Goal: Information Seeking & Learning: Learn about a topic

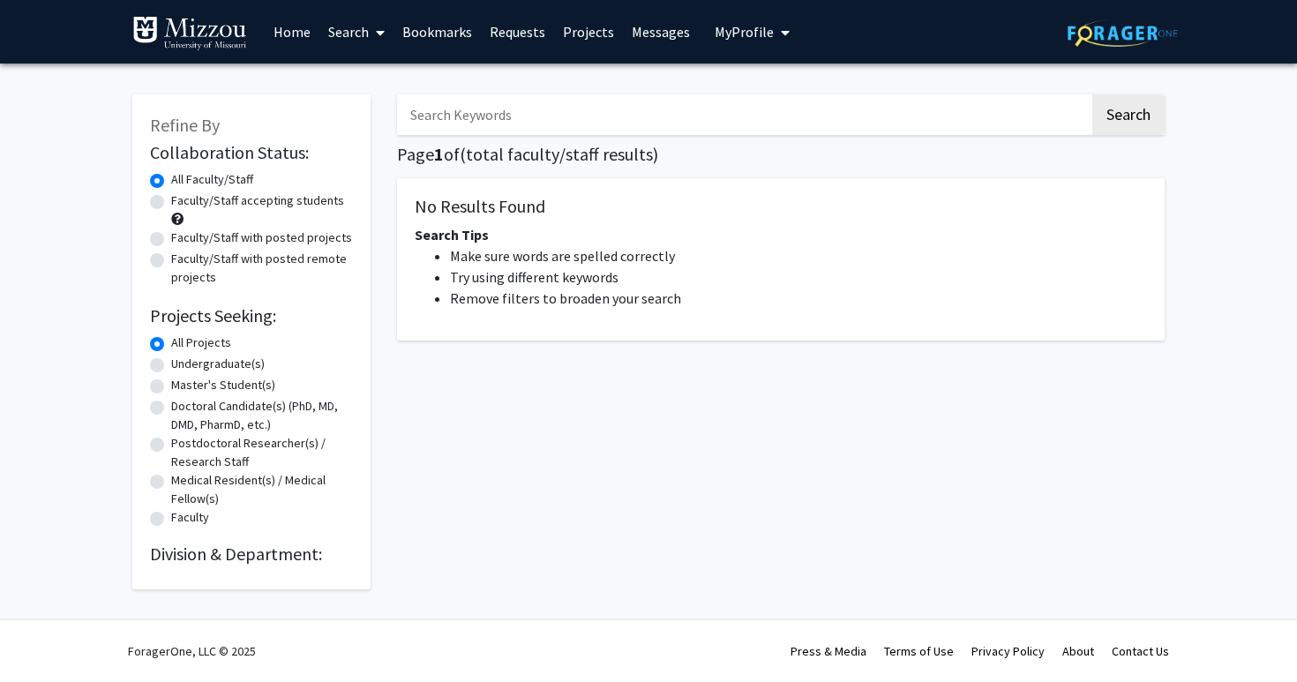
click at [243, 363] on label "Undergraduate(s)" at bounding box center [218, 364] width 94 height 19
click at [183, 363] on input "Undergraduate(s)" at bounding box center [176, 360] width 11 height 11
radio input "true"
click at [1116, 116] on button "Search" at bounding box center [1128, 114] width 72 height 41
radio input "true"
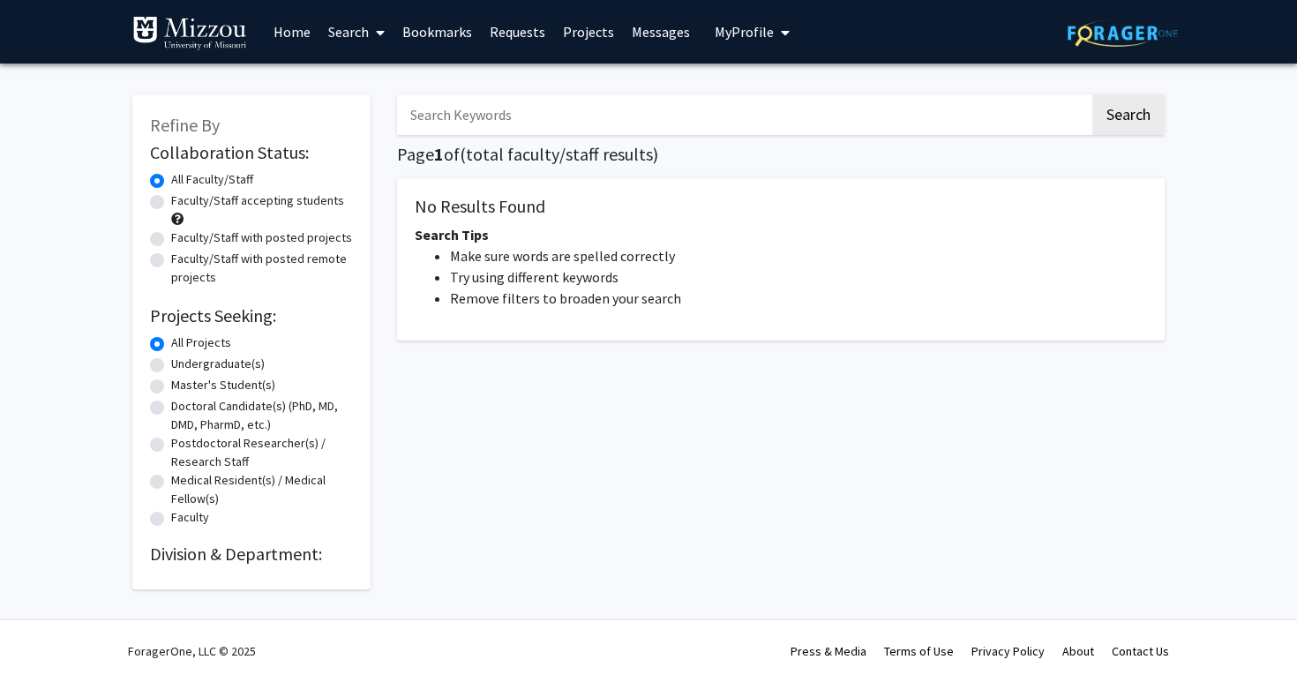
click at [301, 41] on link "Home" at bounding box center [292, 32] width 55 height 62
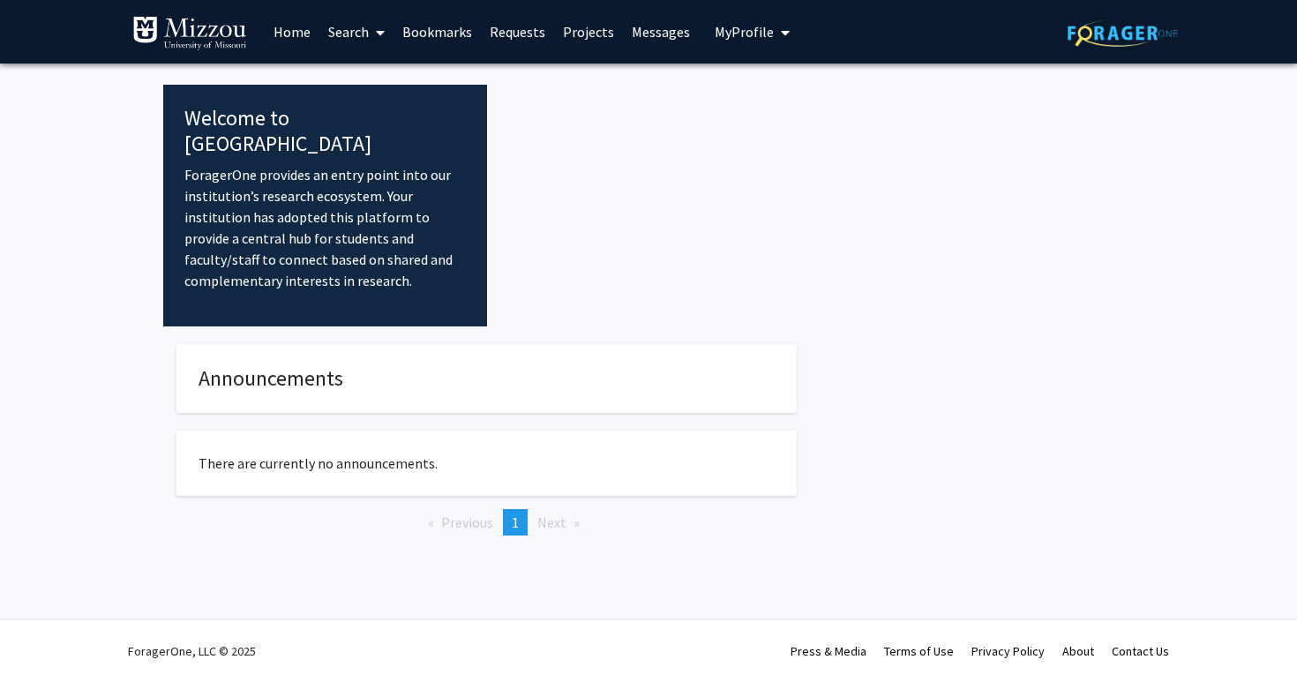
click at [333, 39] on link "Search" at bounding box center [356, 32] width 74 height 62
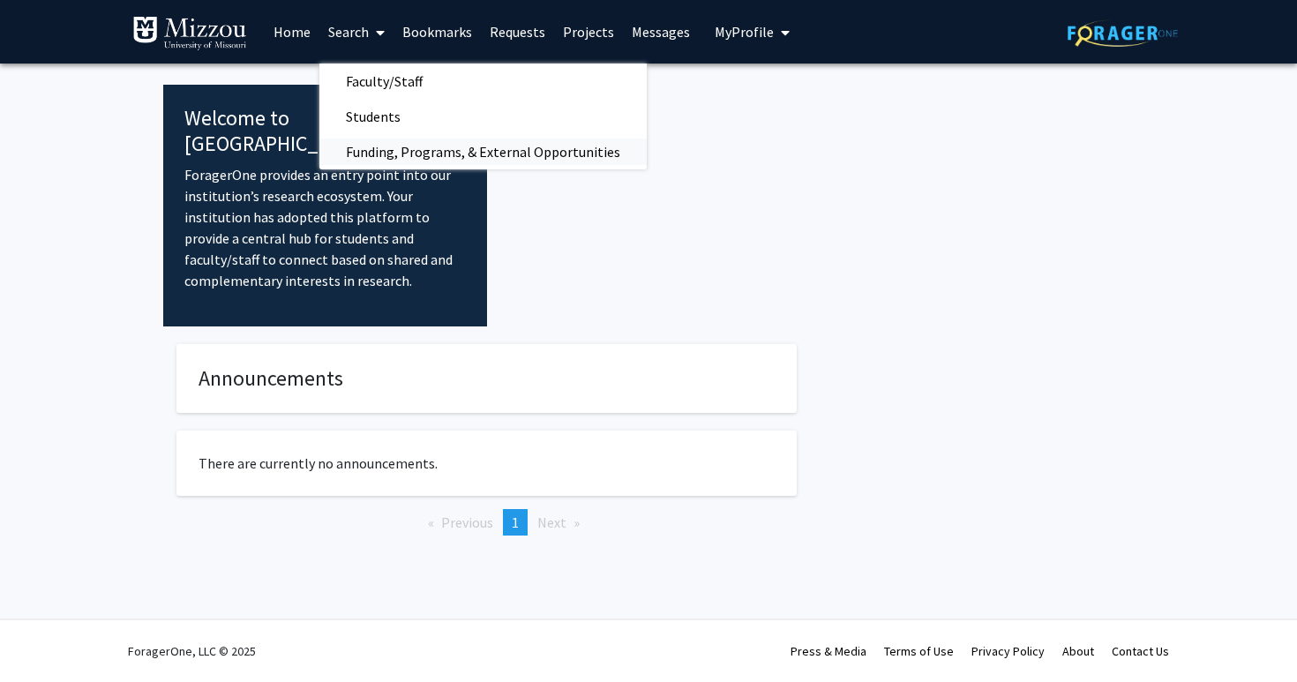
click at [409, 162] on span "Funding, Programs, & External Opportunities" at bounding box center [482, 151] width 327 height 35
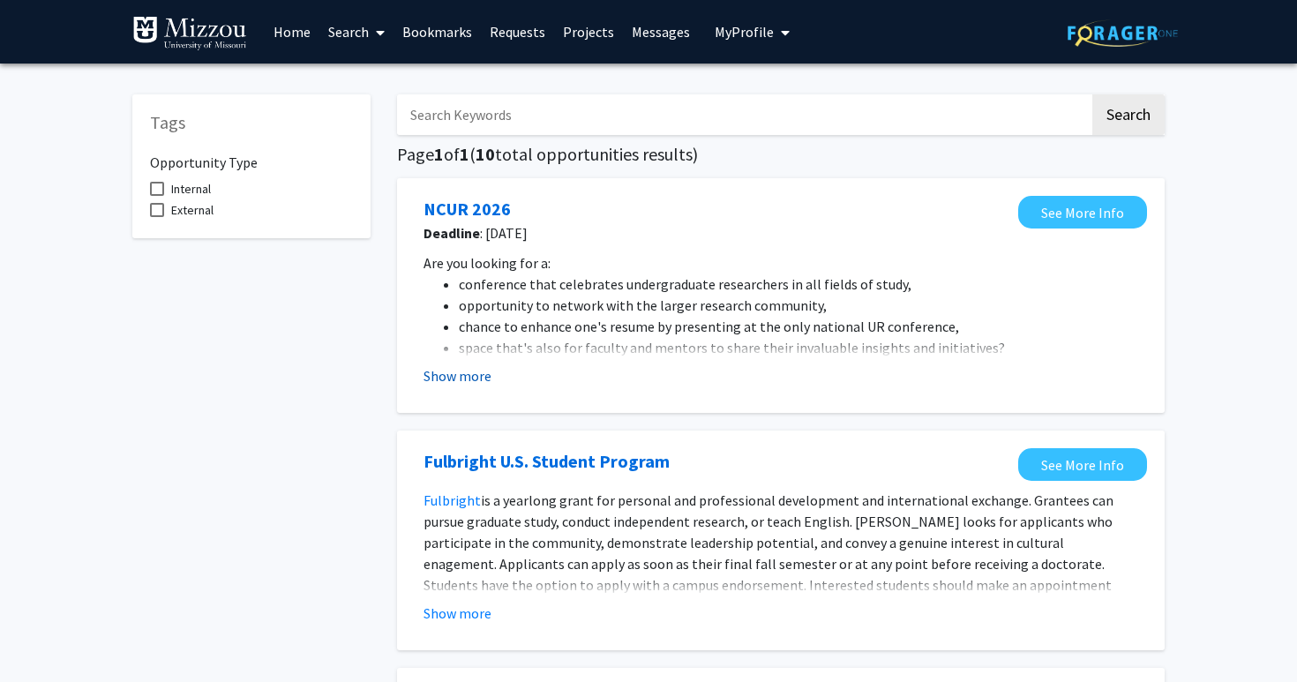
click at [444, 378] on button "Show more" at bounding box center [457, 375] width 68 height 21
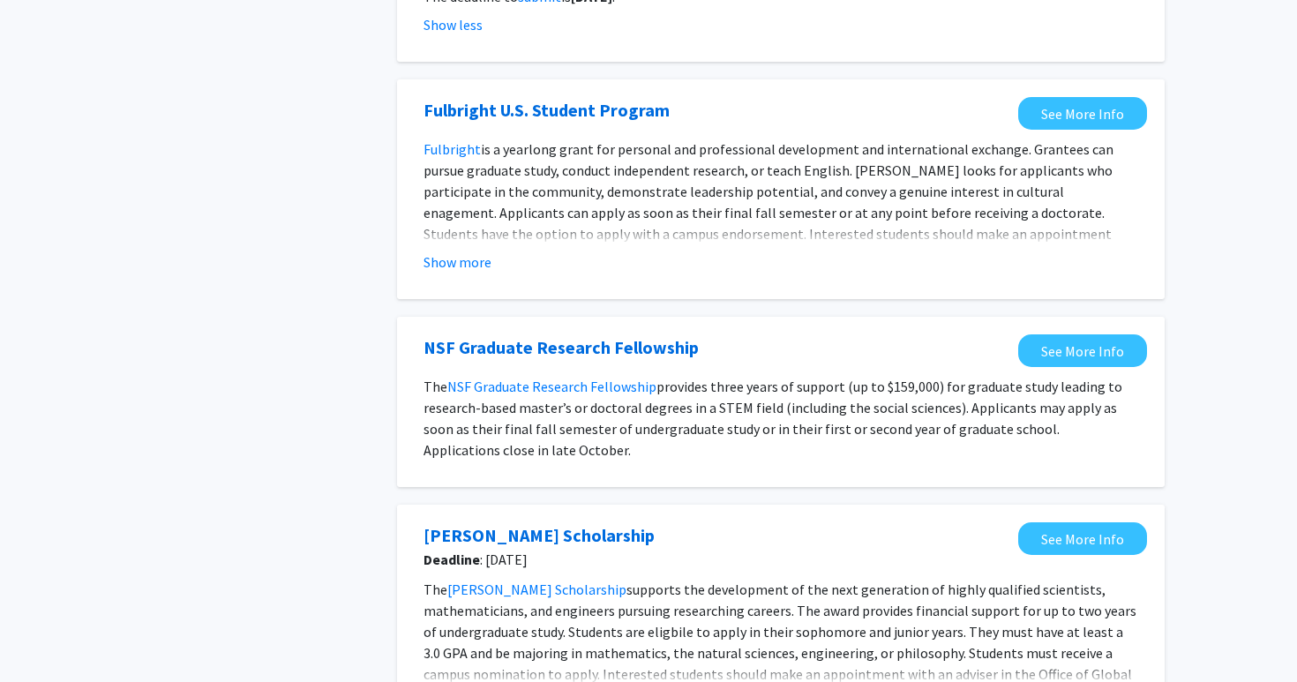
scroll to position [460, 0]
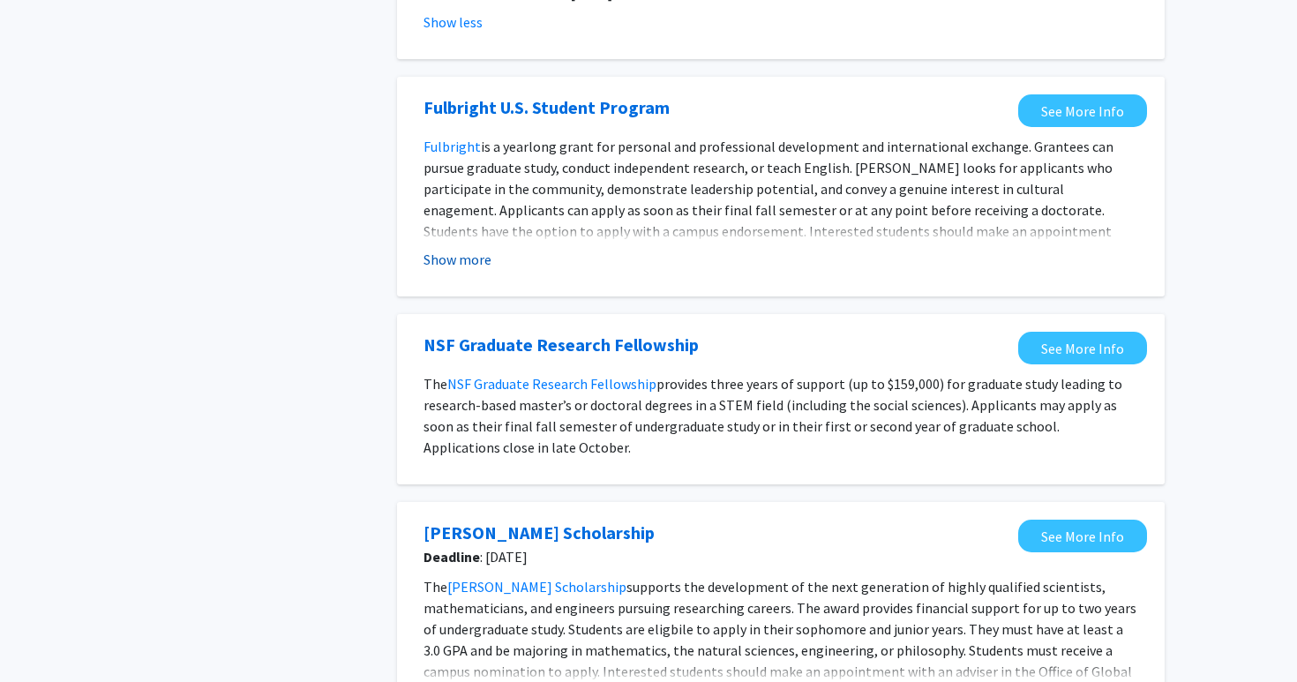
click at [472, 256] on button "Show more" at bounding box center [457, 259] width 68 height 21
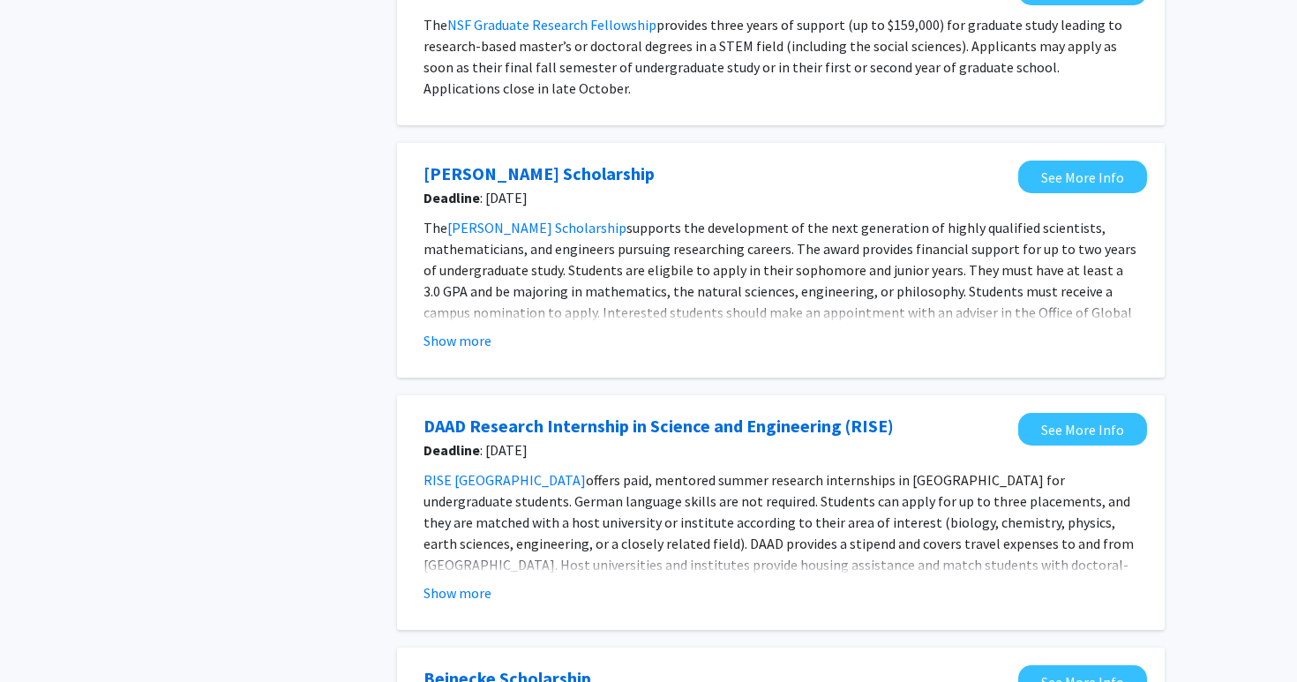
scroll to position [894, 0]
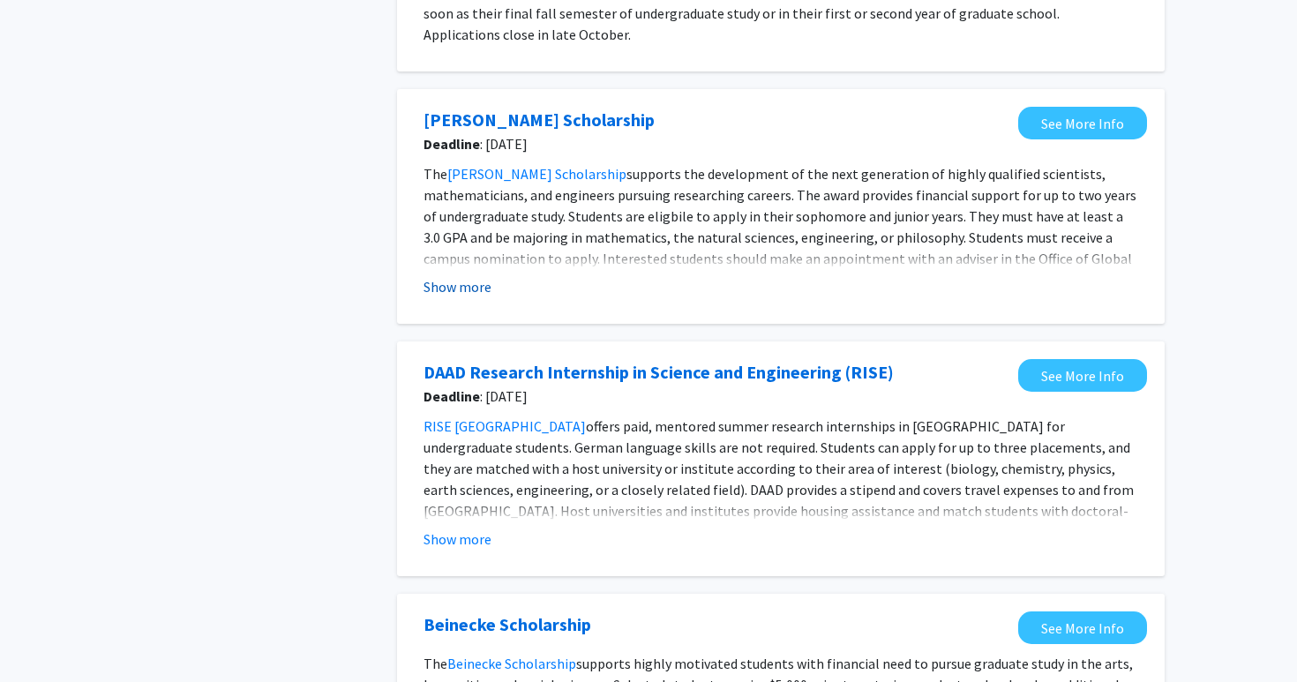
click at [468, 281] on button "Show more" at bounding box center [457, 286] width 68 height 21
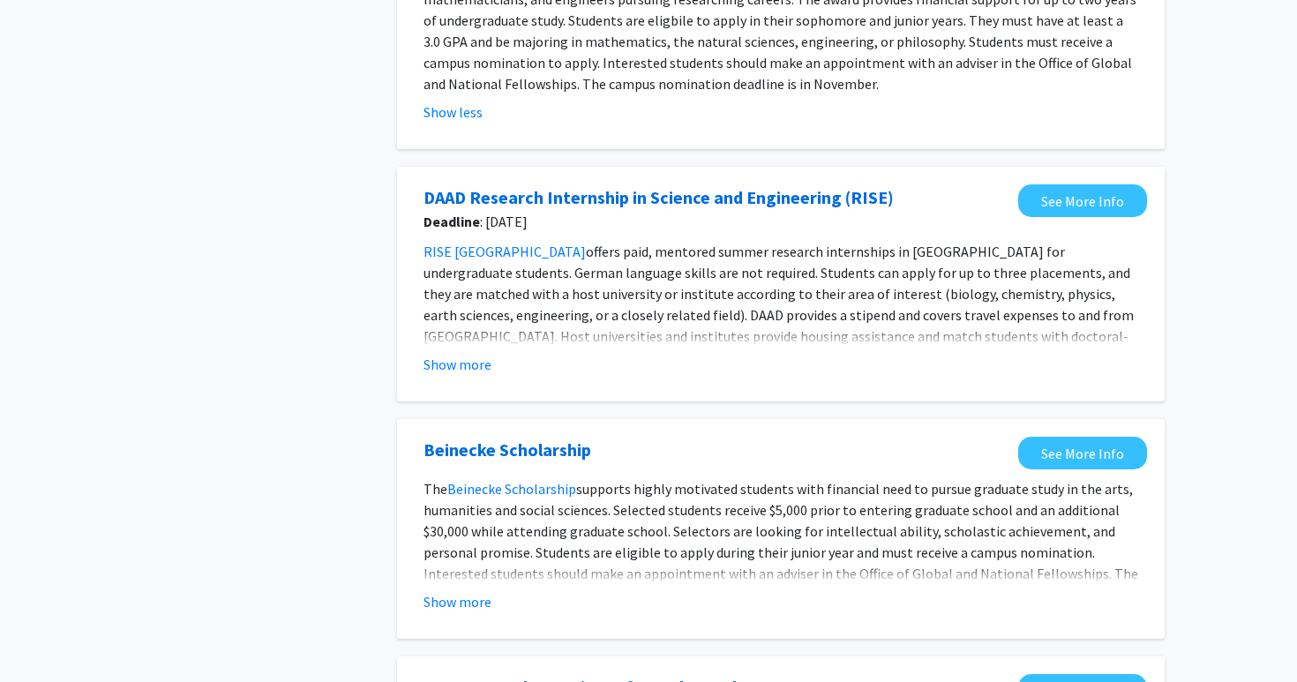
scroll to position [1130, 0]
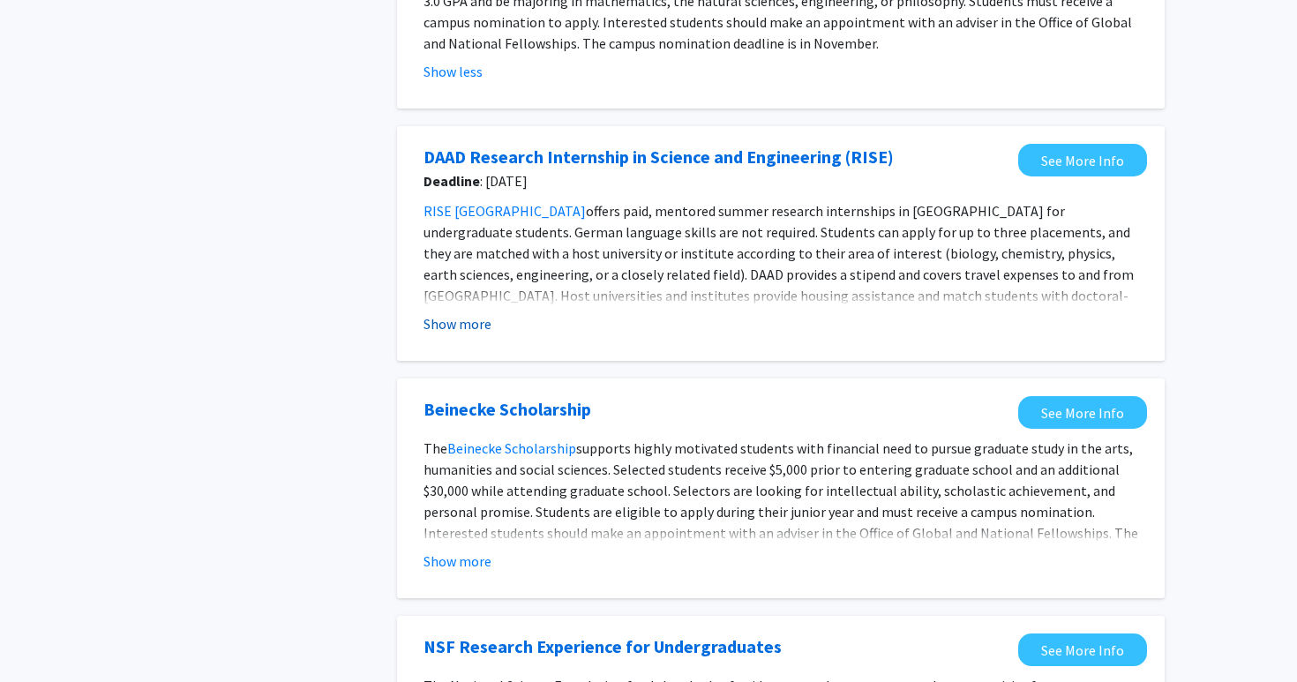
click at [467, 320] on button "Show more" at bounding box center [457, 323] width 68 height 21
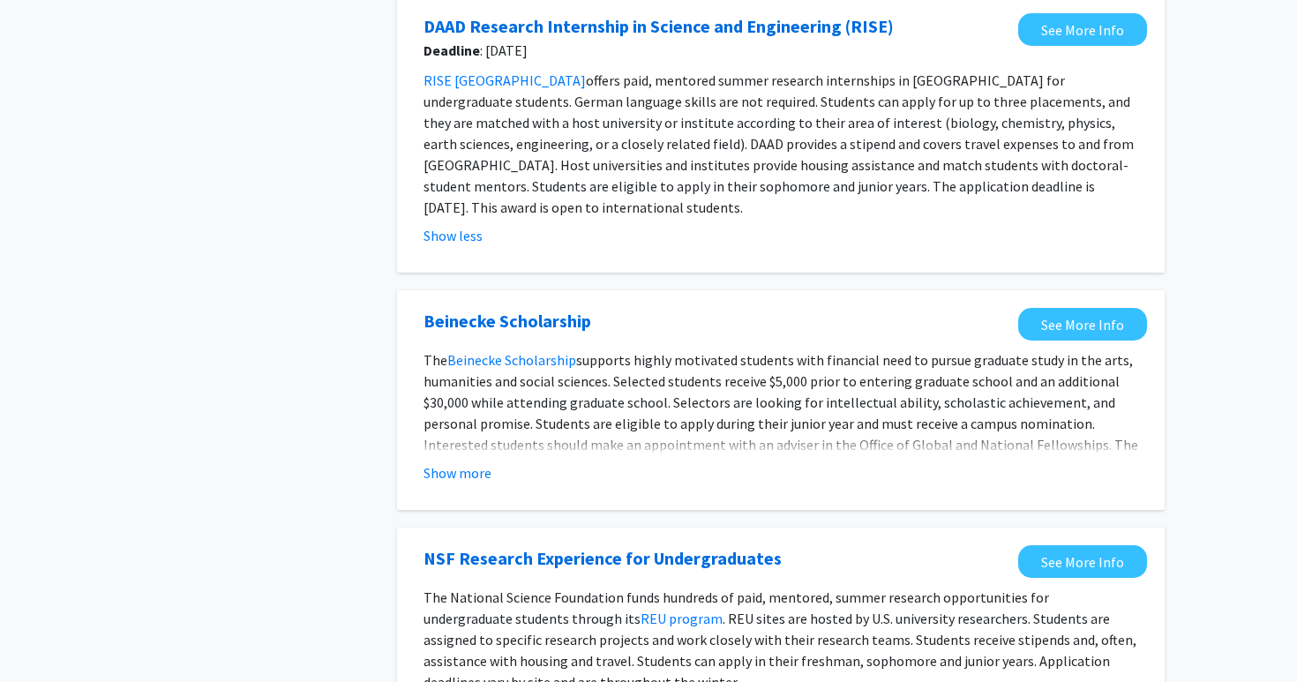
scroll to position [1302, 0]
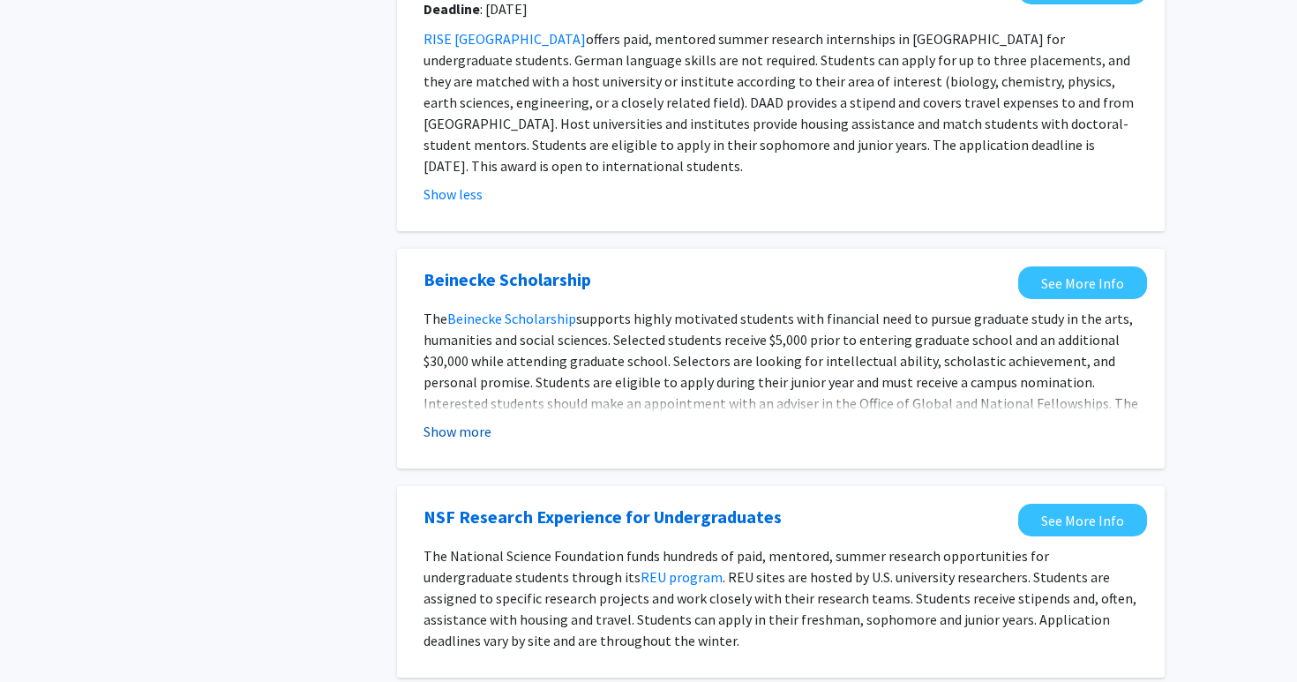
click at [472, 421] on button "Show more" at bounding box center [457, 431] width 68 height 21
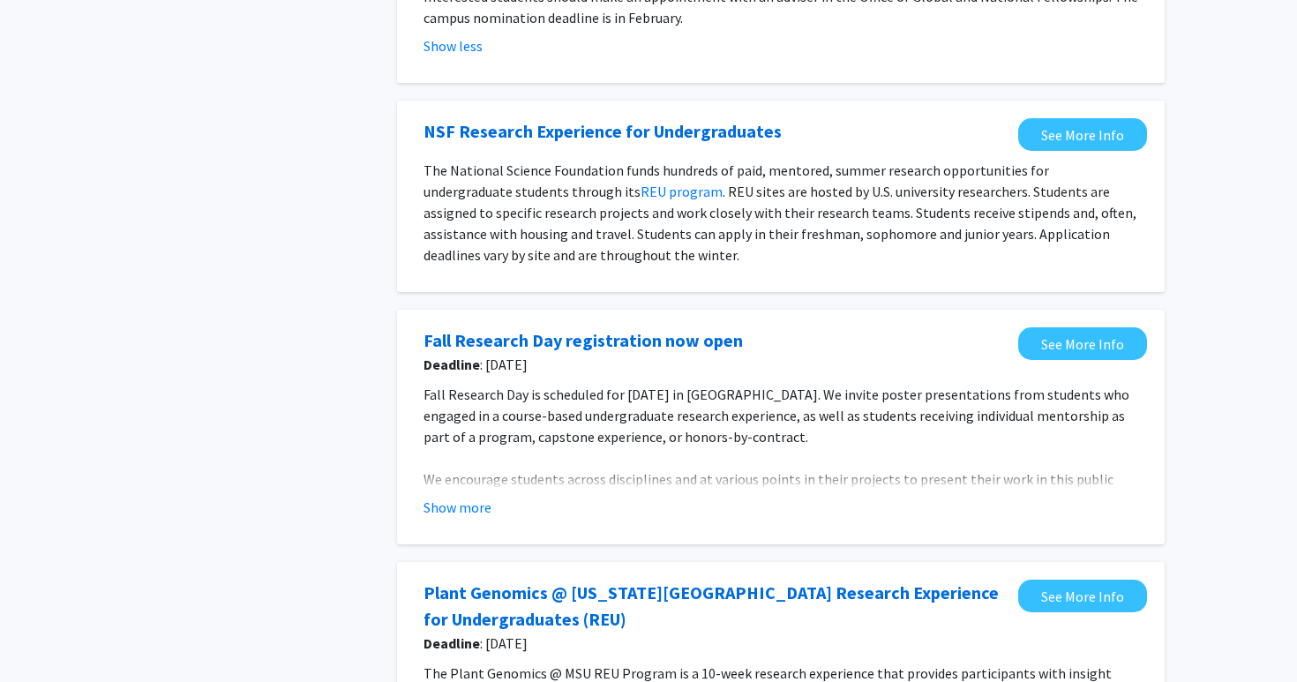
scroll to position [1728, 0]
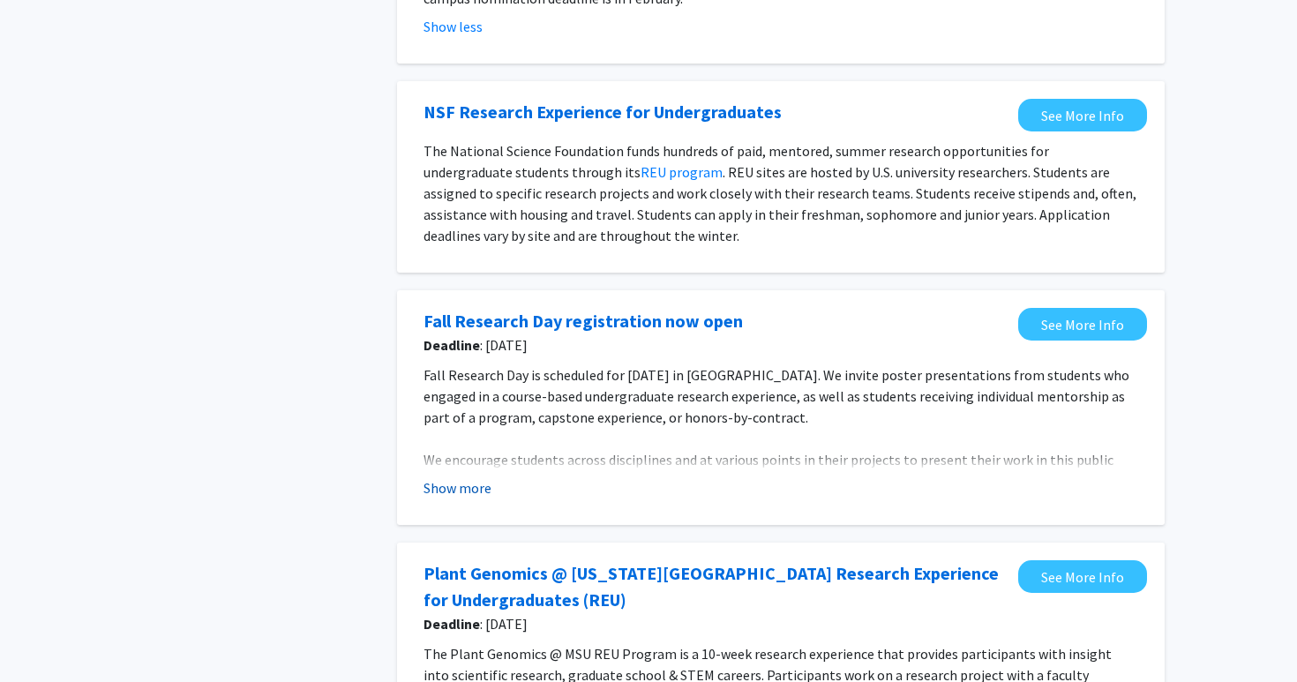
click at [468, 477] on button "Show more" at bounding box center [457, 487] width 68 height 21
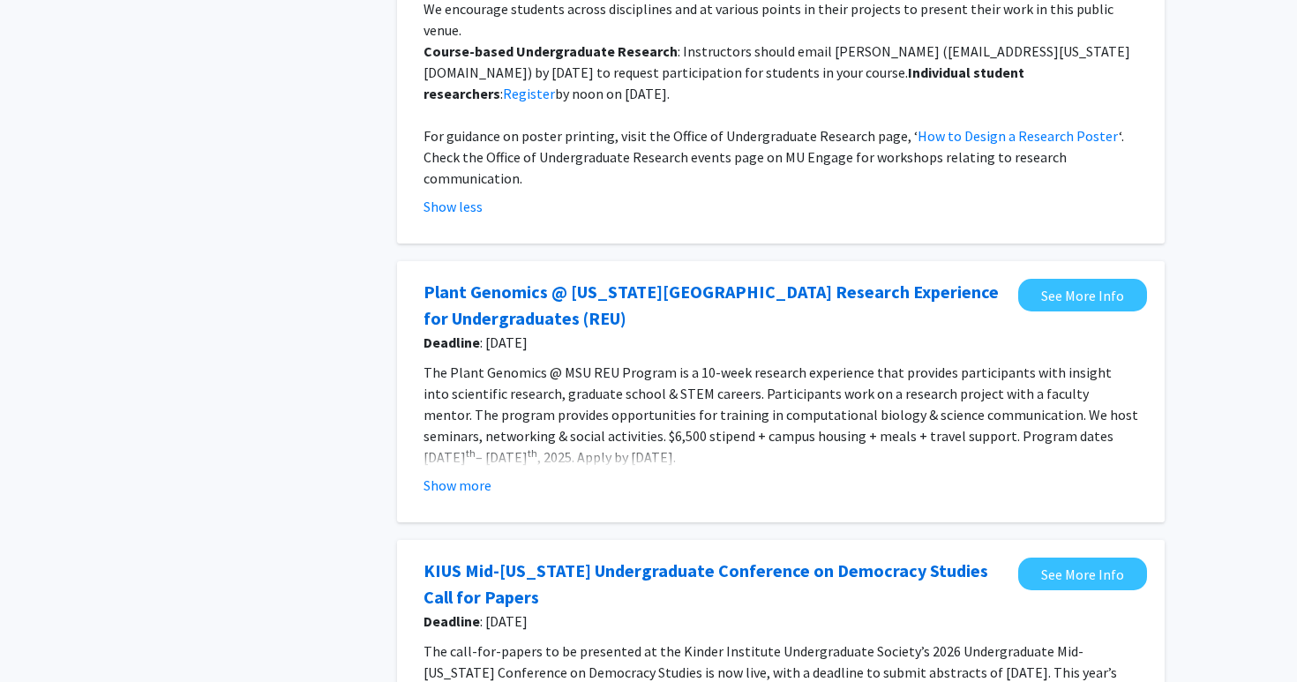
scroll to position [2177, 0]
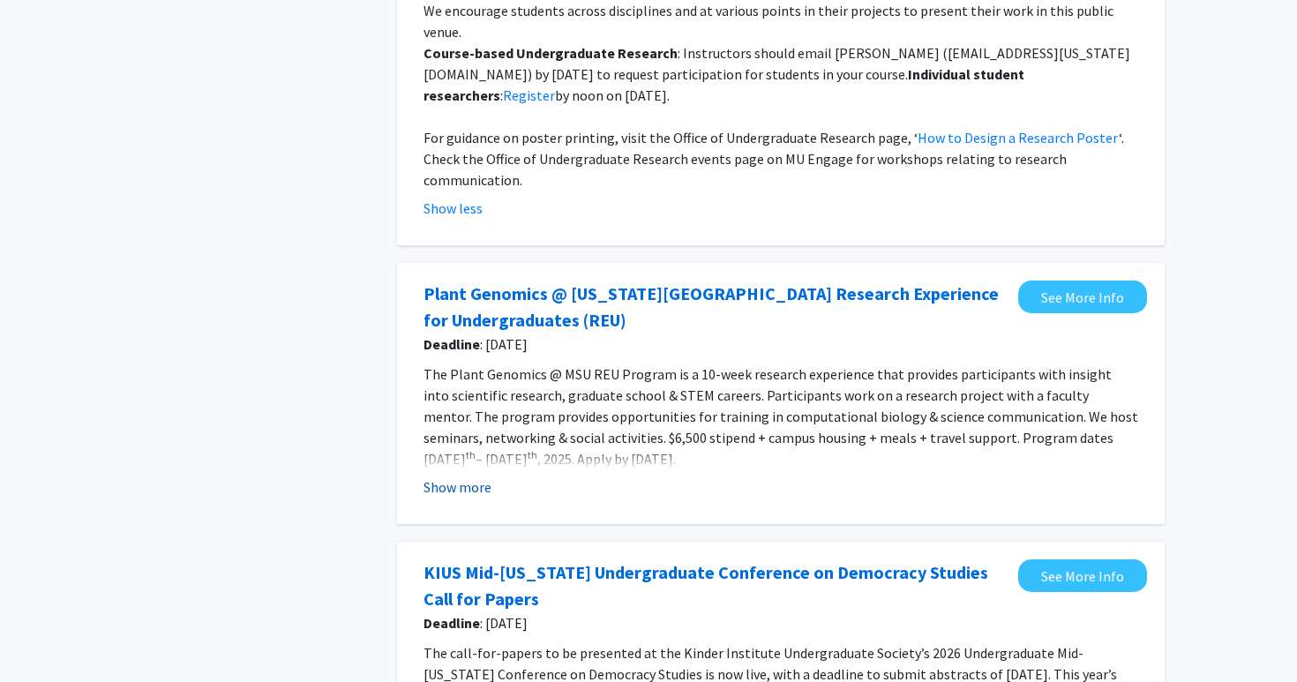
click at [458, 476] on button "Show more" at bounding box center [457, 486] width 68 height 21
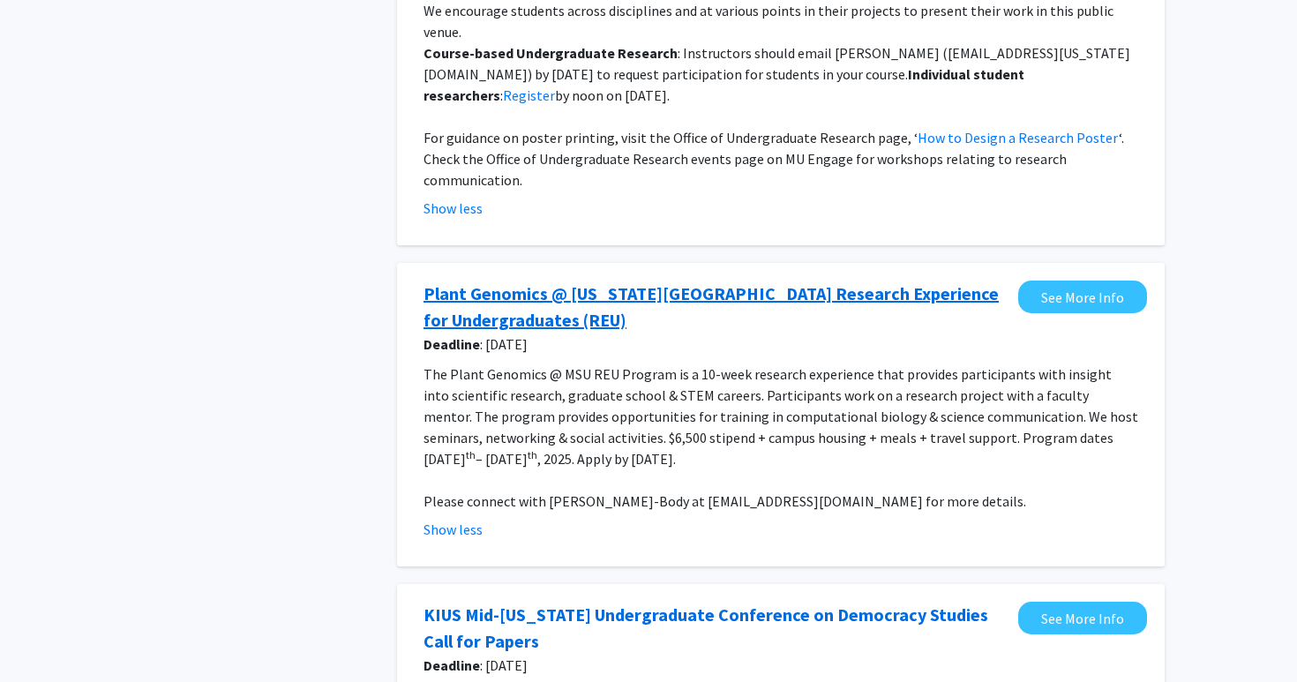
click at [750, 281] on link "Plant Genomics @ Michigan State University Research Experience for Undergraduat…" at bounding box center [716, 307] width 586 height 53
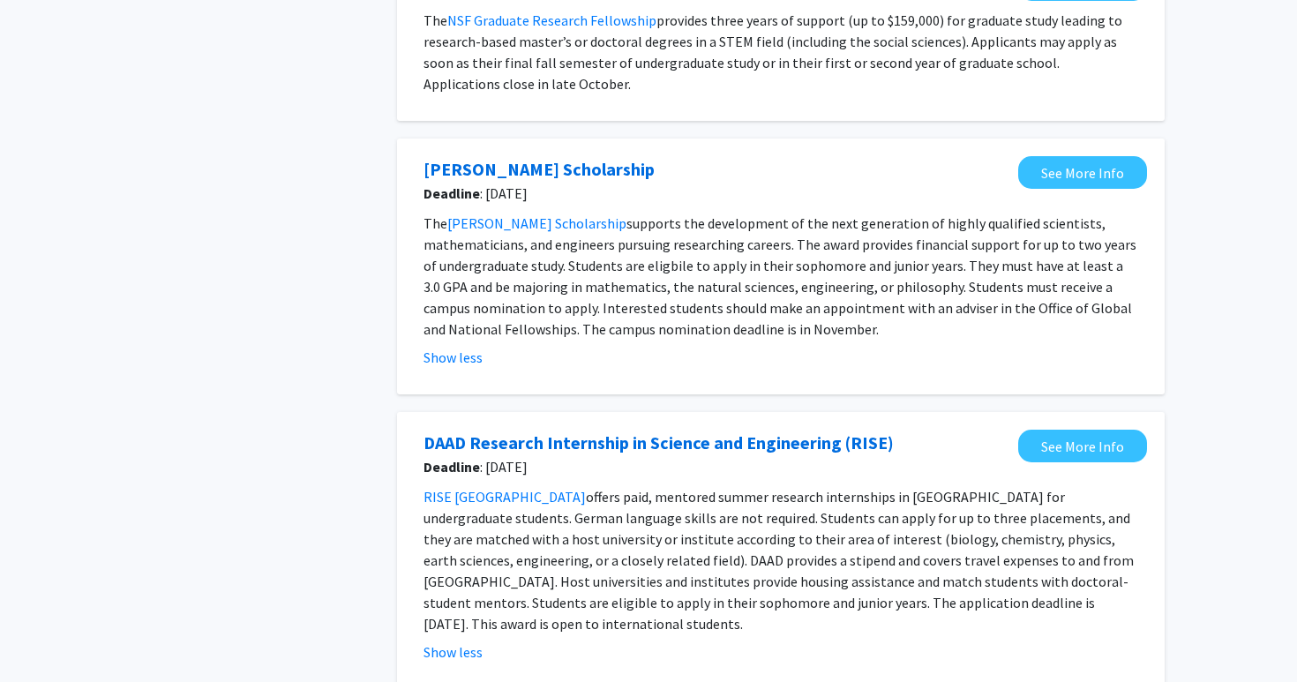
scroll to position [0, 0]
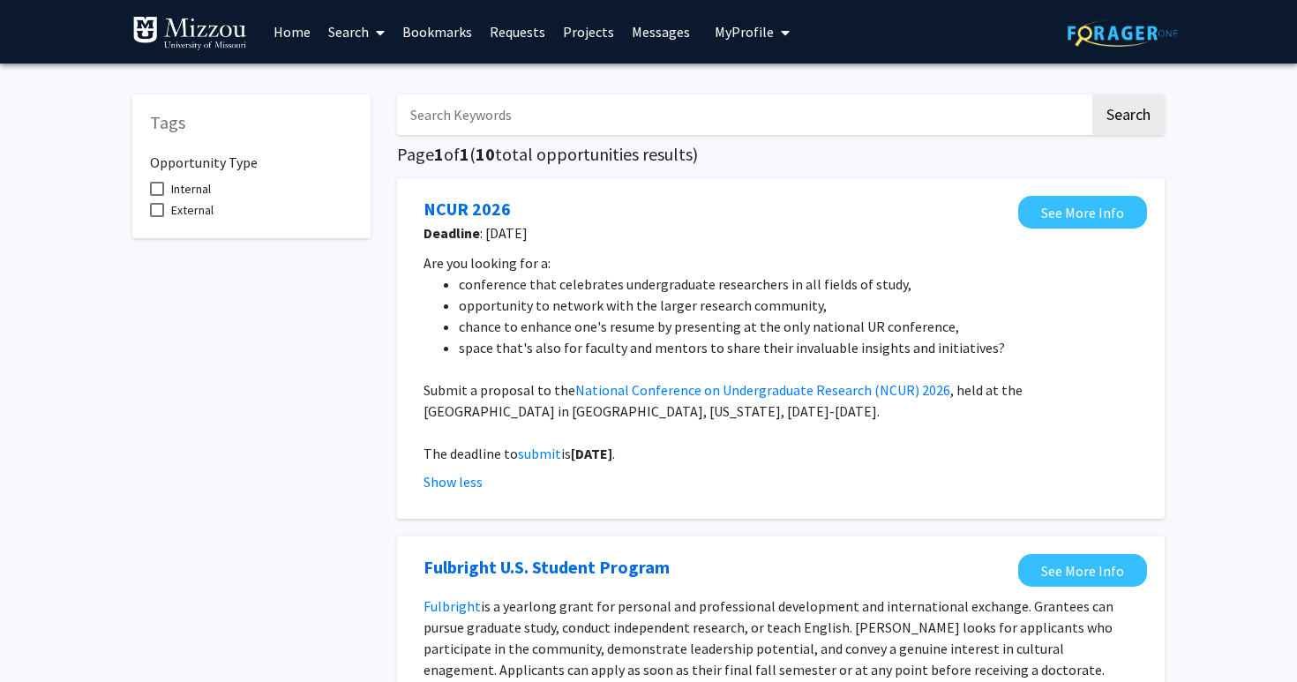
click at [358, 31] on link "Search" at bounding box center [356, 32] width 74 height 62
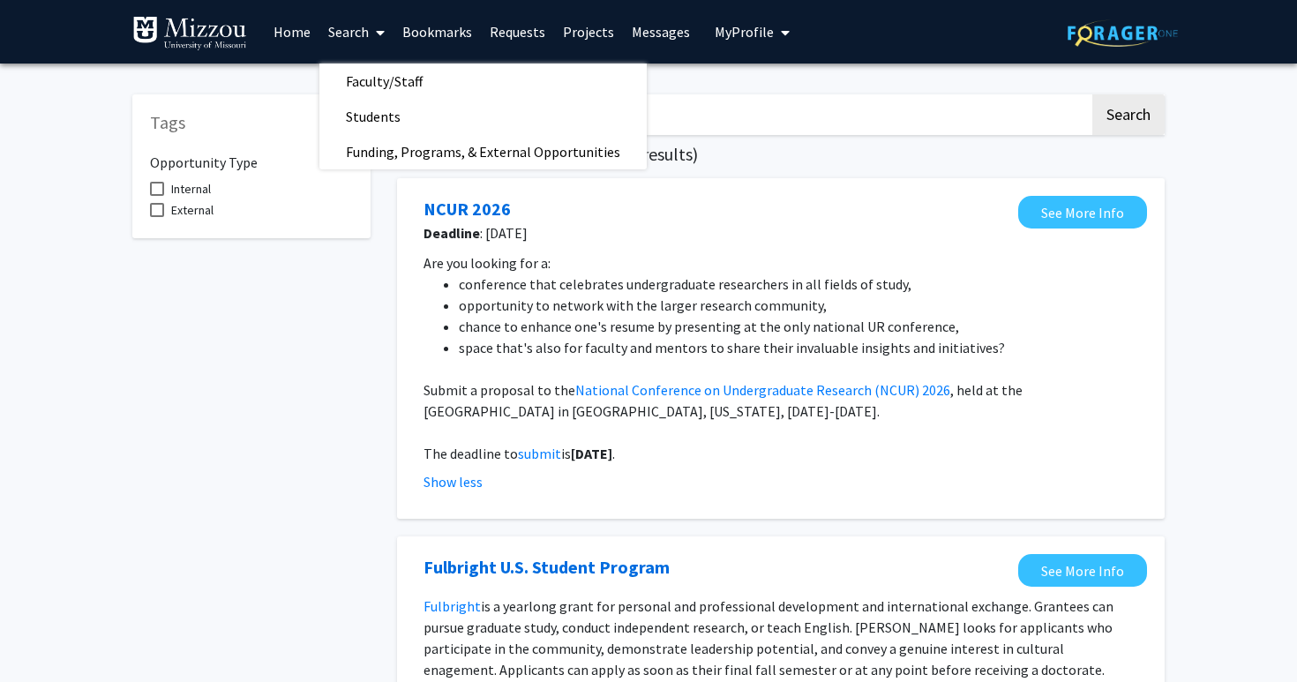
click at [358, 31] on link "Search" at bounding box center [356, 32] width 74 height 62
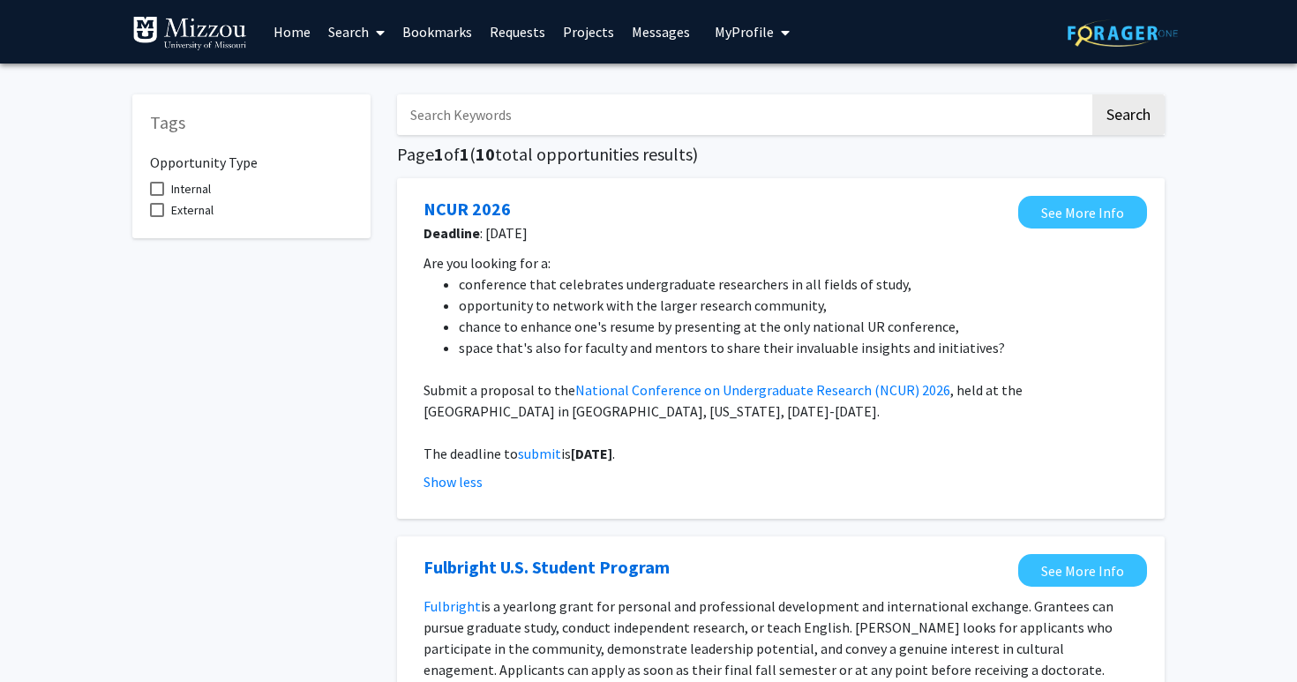
click at [584, 32] on link "Projects" at bounding box center [588, 32] width 69 height 62
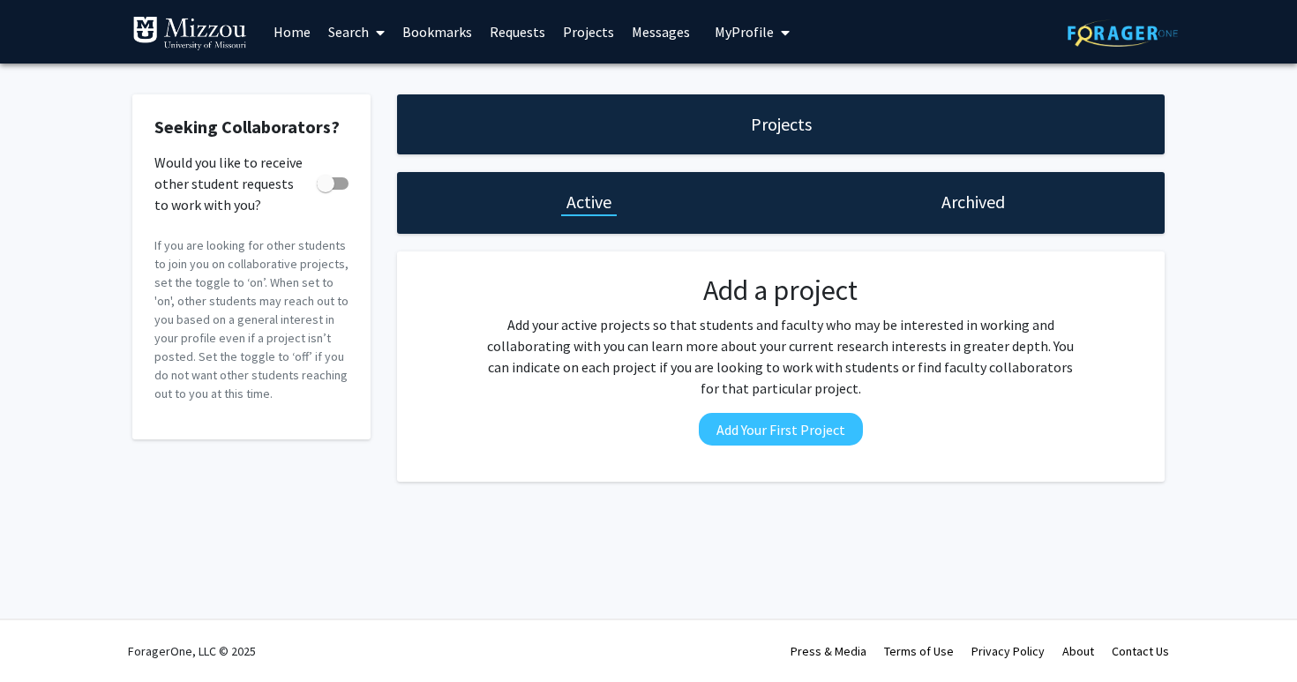
click at [276, 30] on link "Home" at bounding box center [292, 32] width 55 height 62
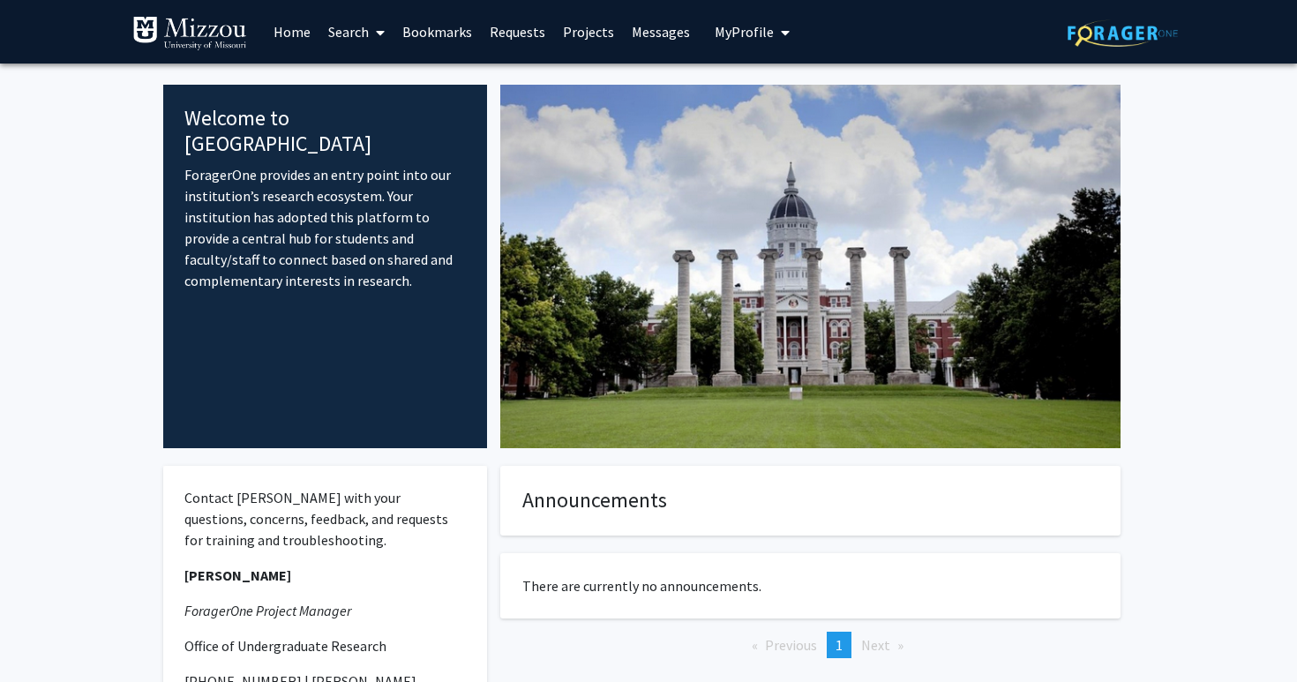
click at [358, 34] on link "Search" at bounding box center [356, 32] width 74 height 62
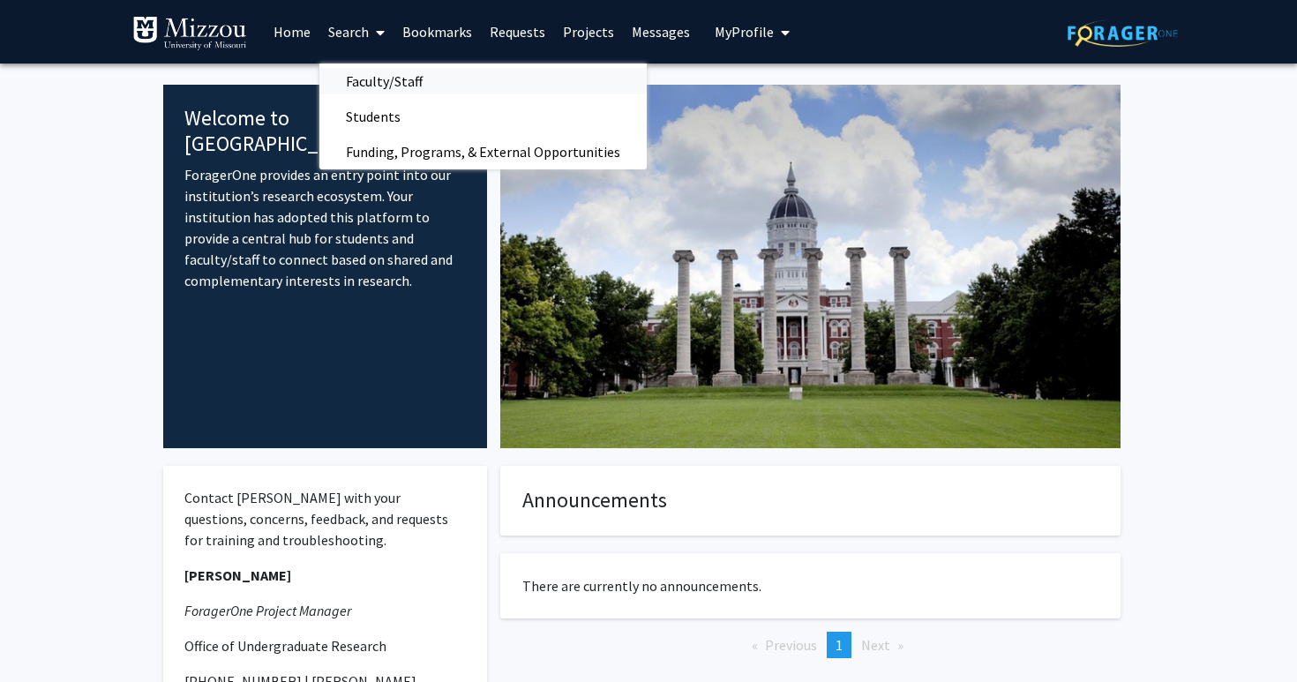
click at [398, 88] on span "Faculty/Staff" at bounding box center [384, 81] width 130 height 35
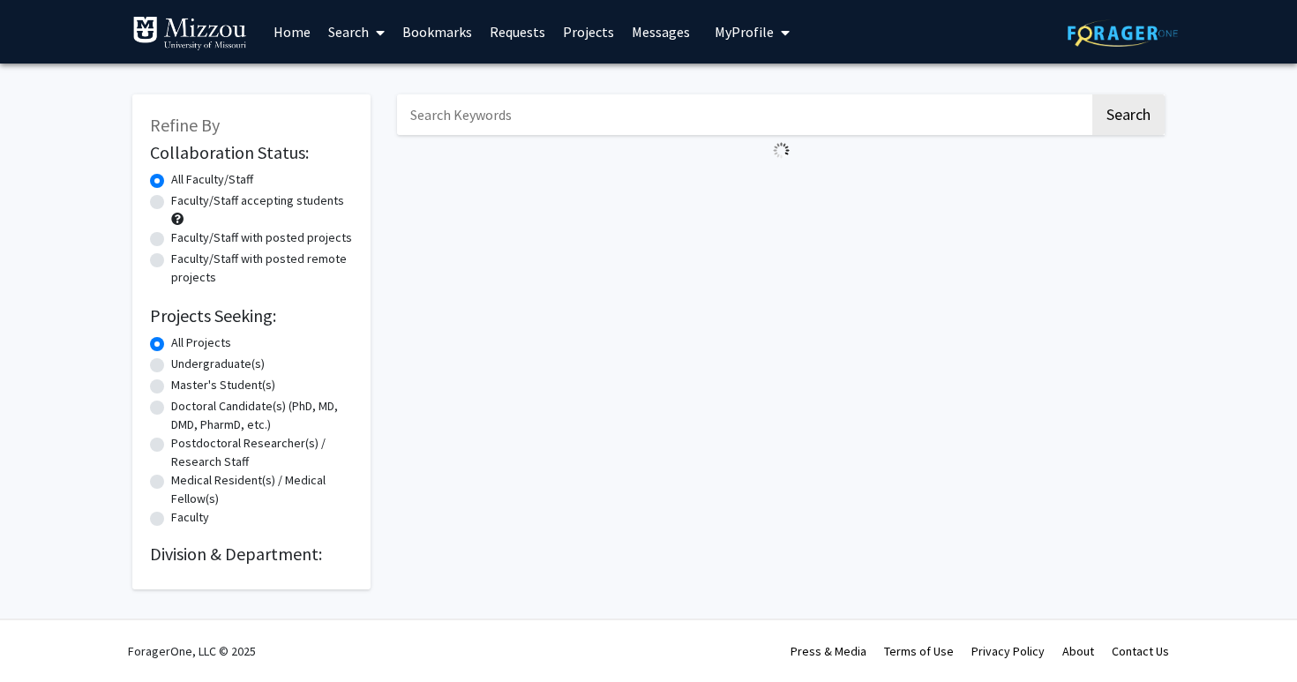
click at [211, 366] on label "Undergraduate(s)" at bounding box center [218, 364] width 94 height 19
click at [183, 366] on input "Undergraduate(s)" at bounding box center [176, 360] width 11 height 11
radio input "true"
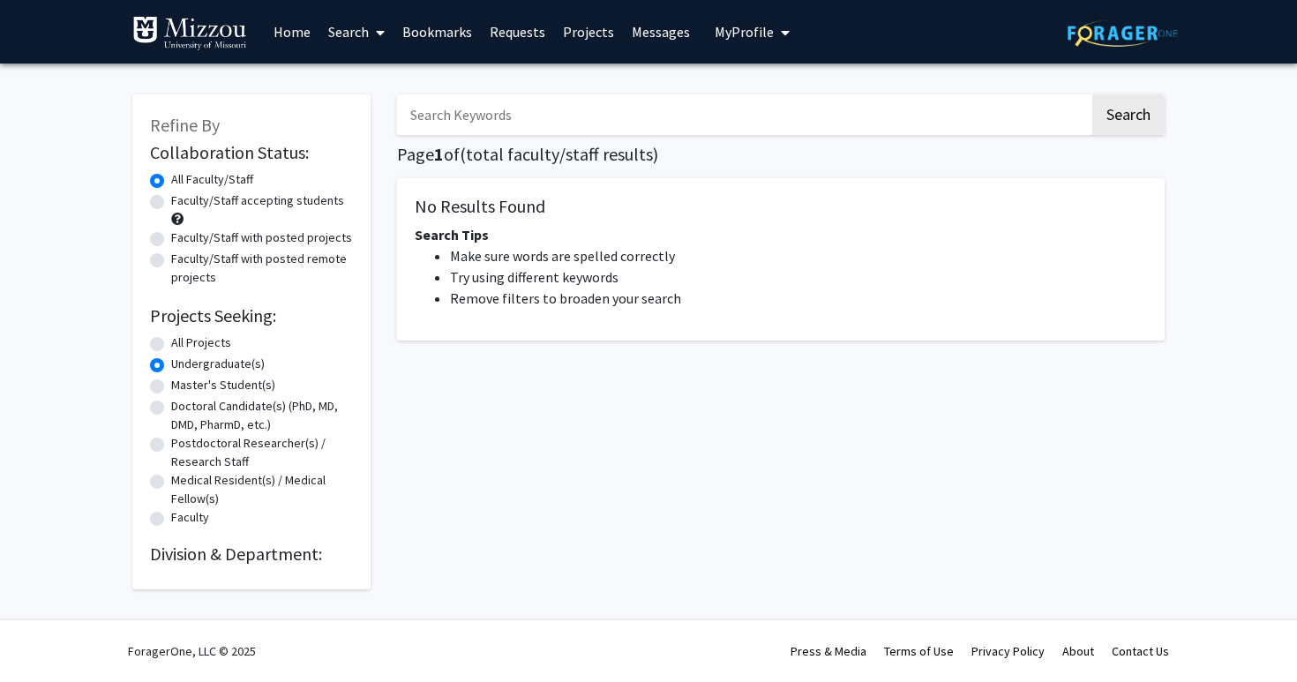
click at [206, 343] on label "All Projects" at bounding box center [201, 342] width 60 height 19
click at [183, 343] on input "All Projects" at bounding box center [176, 338] width 11 height 11
radio input "true"
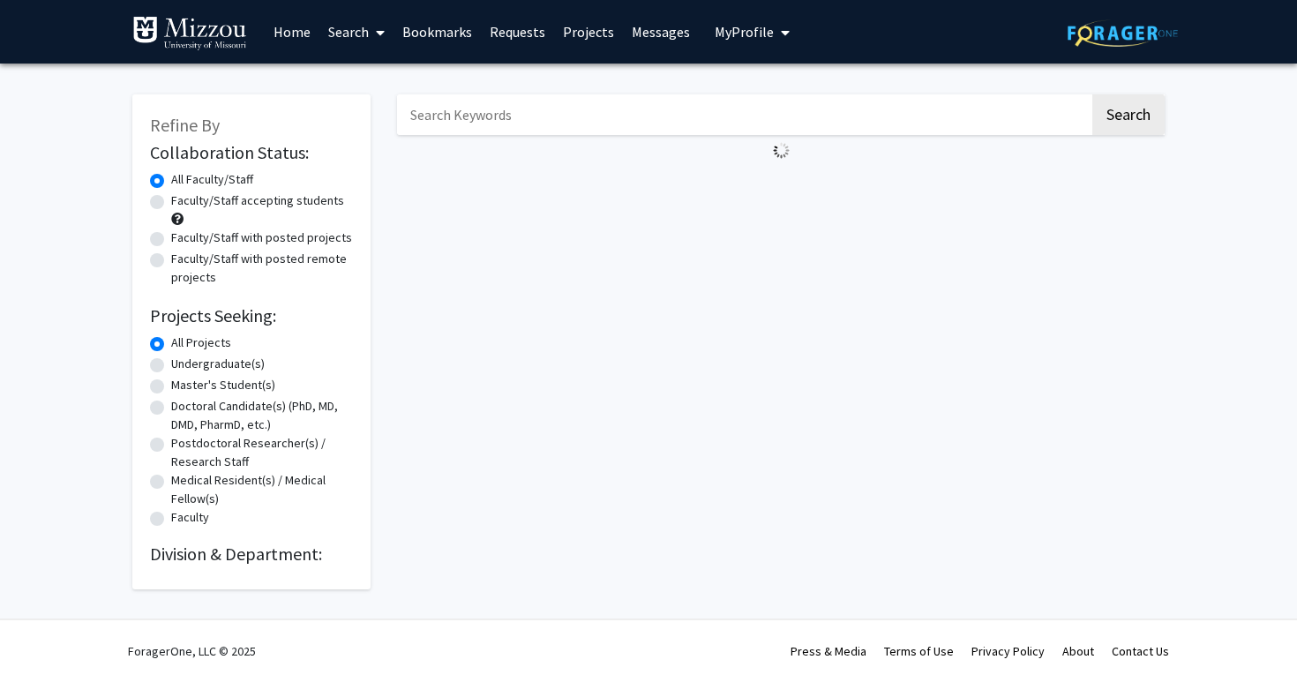
click at [589, 33] on link "Projects" at bounding box center [588, 32] width 69 height 62
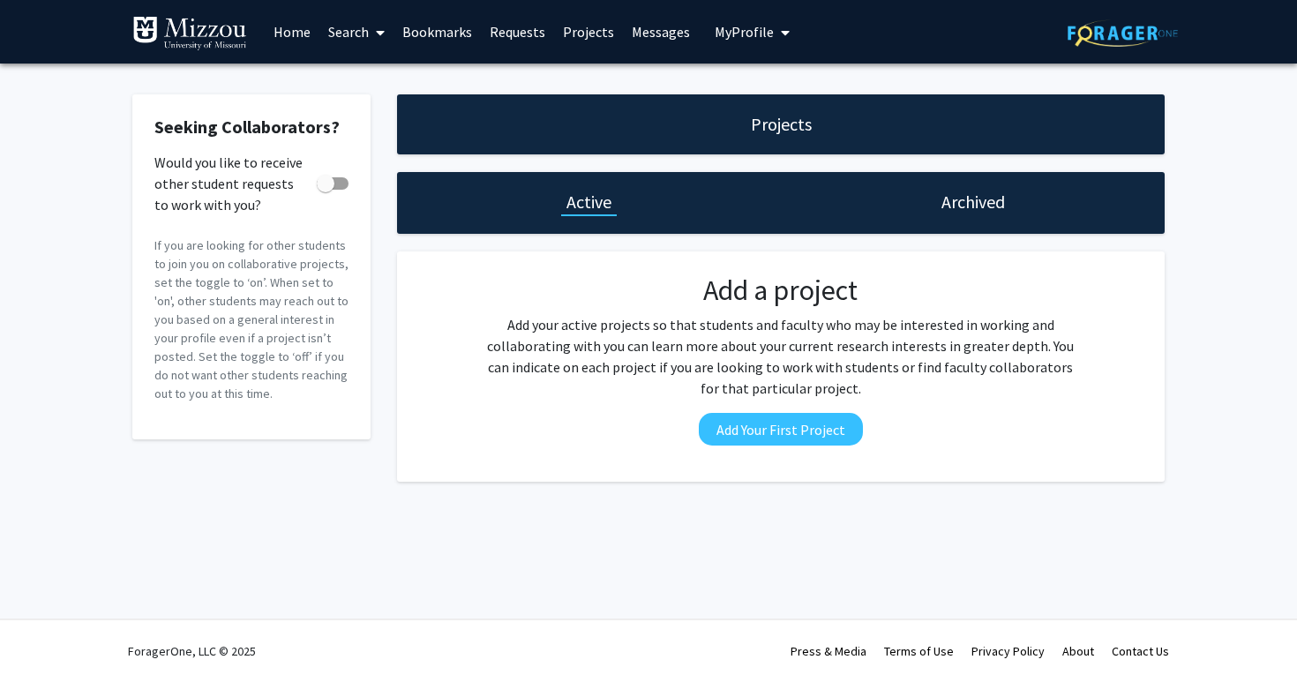
click at [705, 117] on div "Projects" at bounding box center [780, 124] width 767 height 60
click at [670, 26] on link "Messages" at bounding box center [661, 32] width 76 height 62
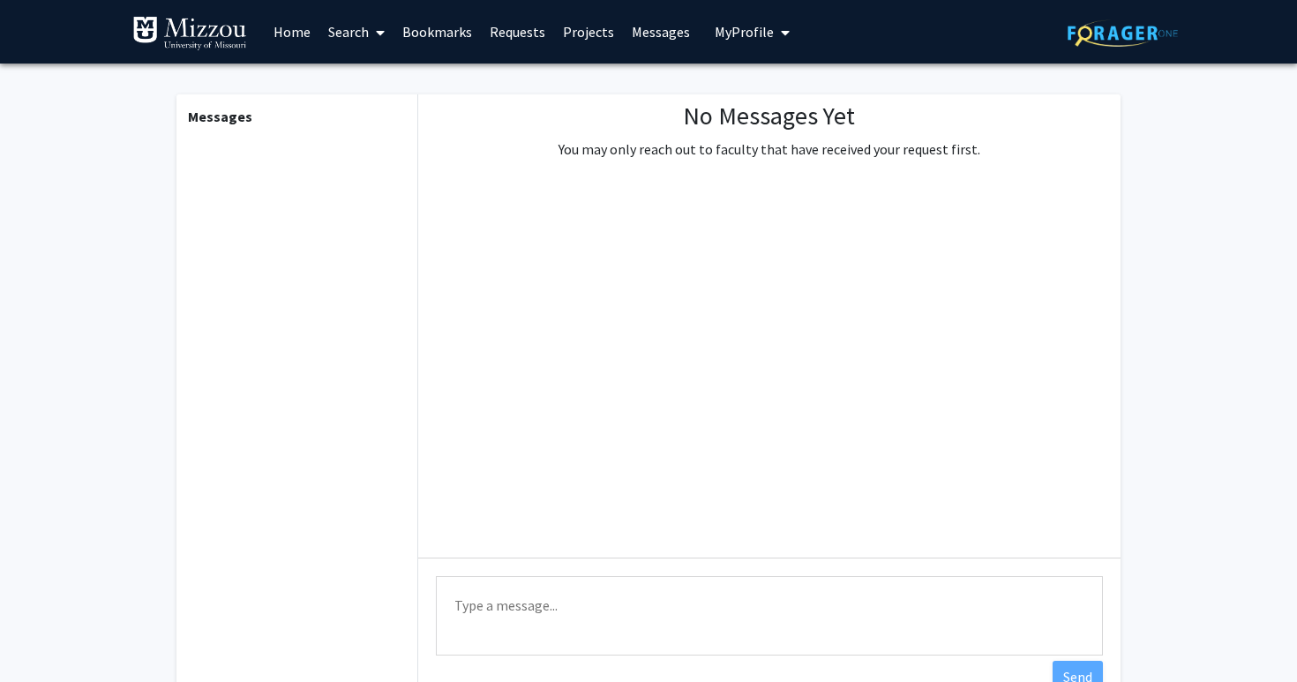
click at [433, 19] on link "Bookmarks" at bounding box center [436, 32] width 87 height 62
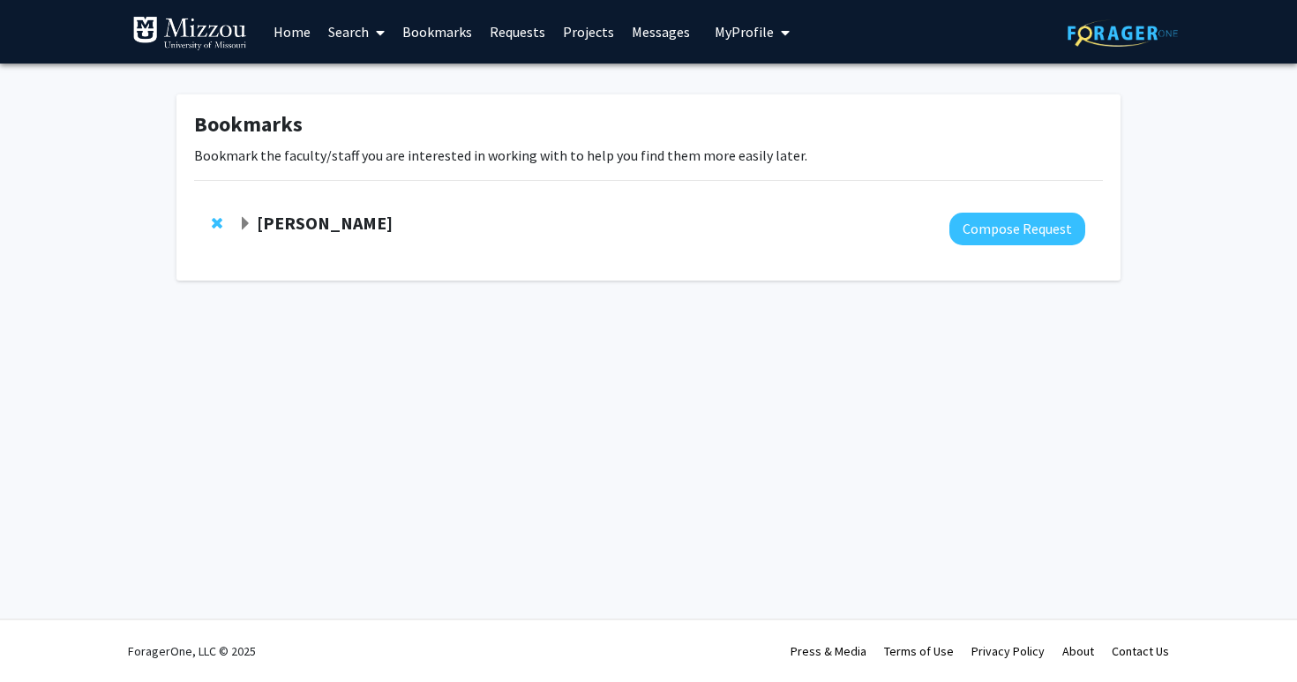
click at [309, 219] on strong "Jaclyn Benigno" at bounding box center [325, 223] width 136 height 22
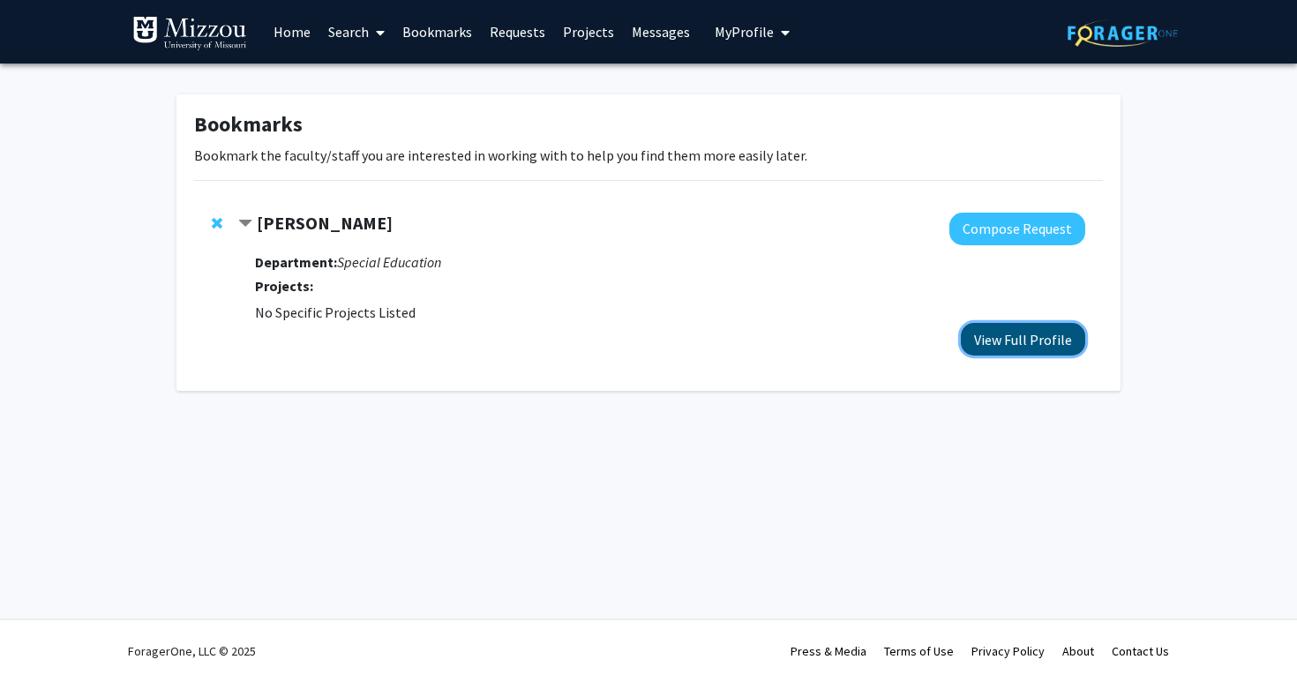
click at [1018, 329] on button "View Full Profile" at bounding box center [1023, 339] width 124 height 33
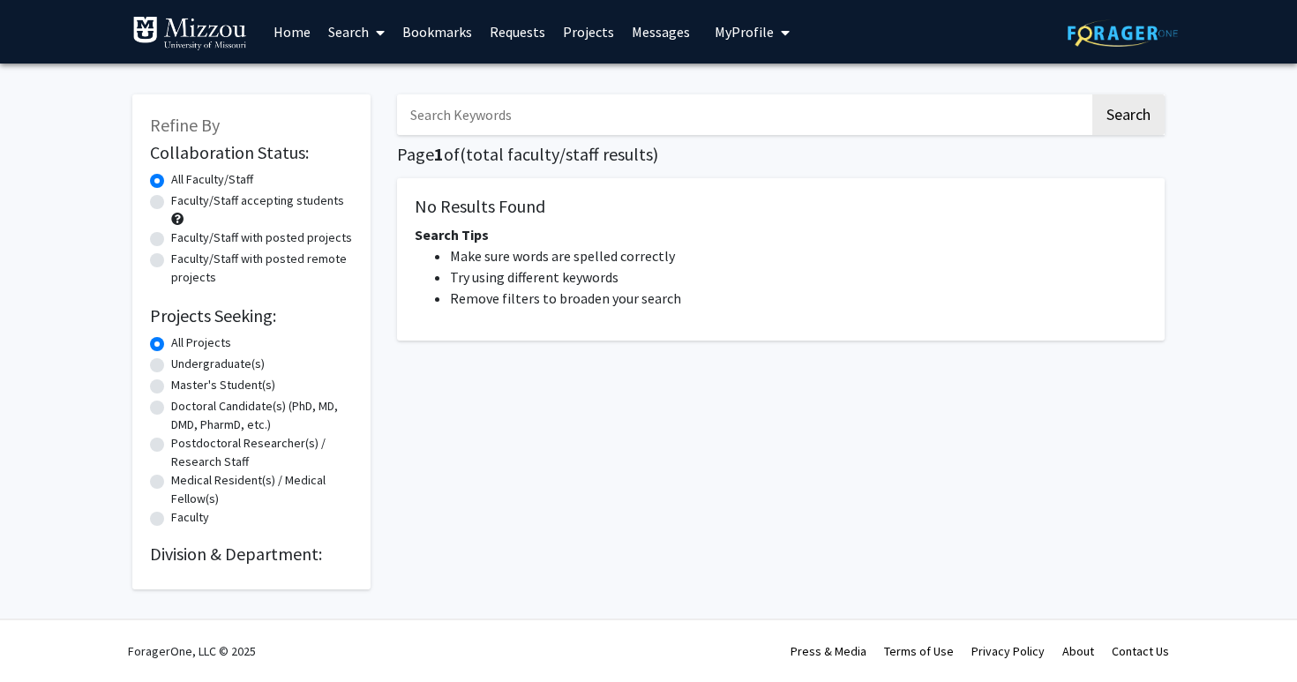
click at [362, 32] on link "Search" at bounding box center [356, 32] width 74 height 62
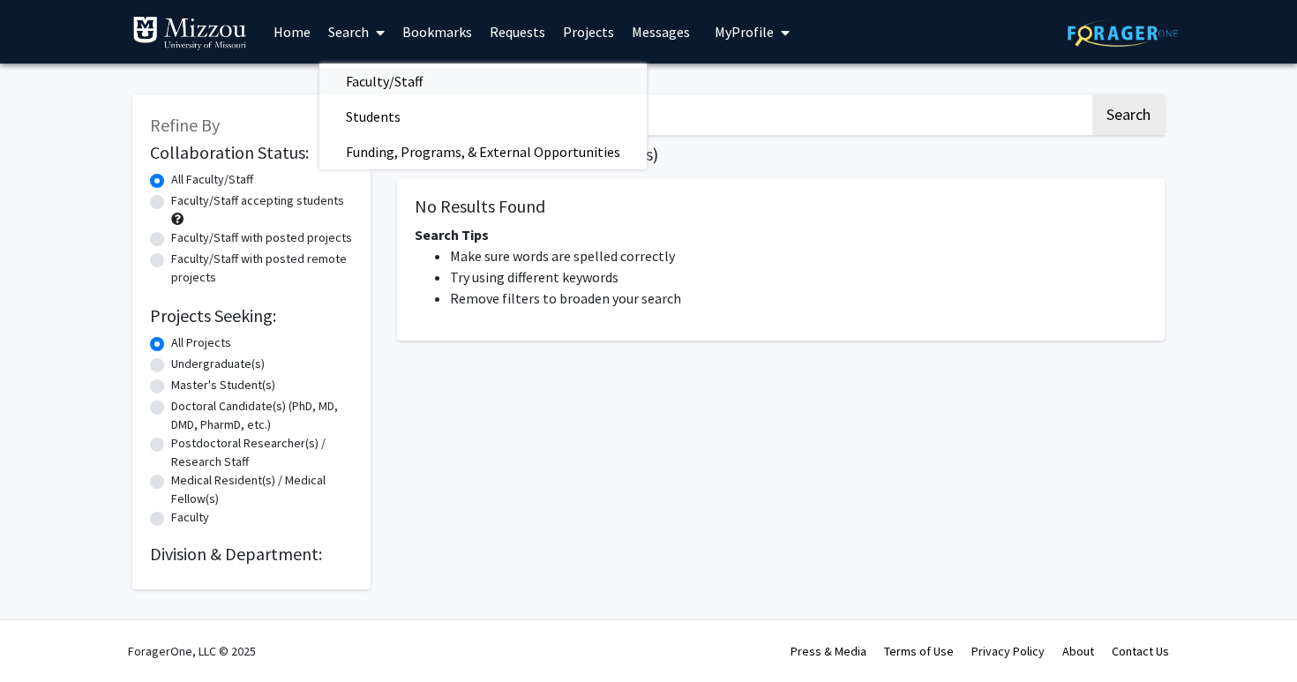
click at [389, 73] on span "Faculty/Staff" at bounding box center [384, 81] width 130 height 35
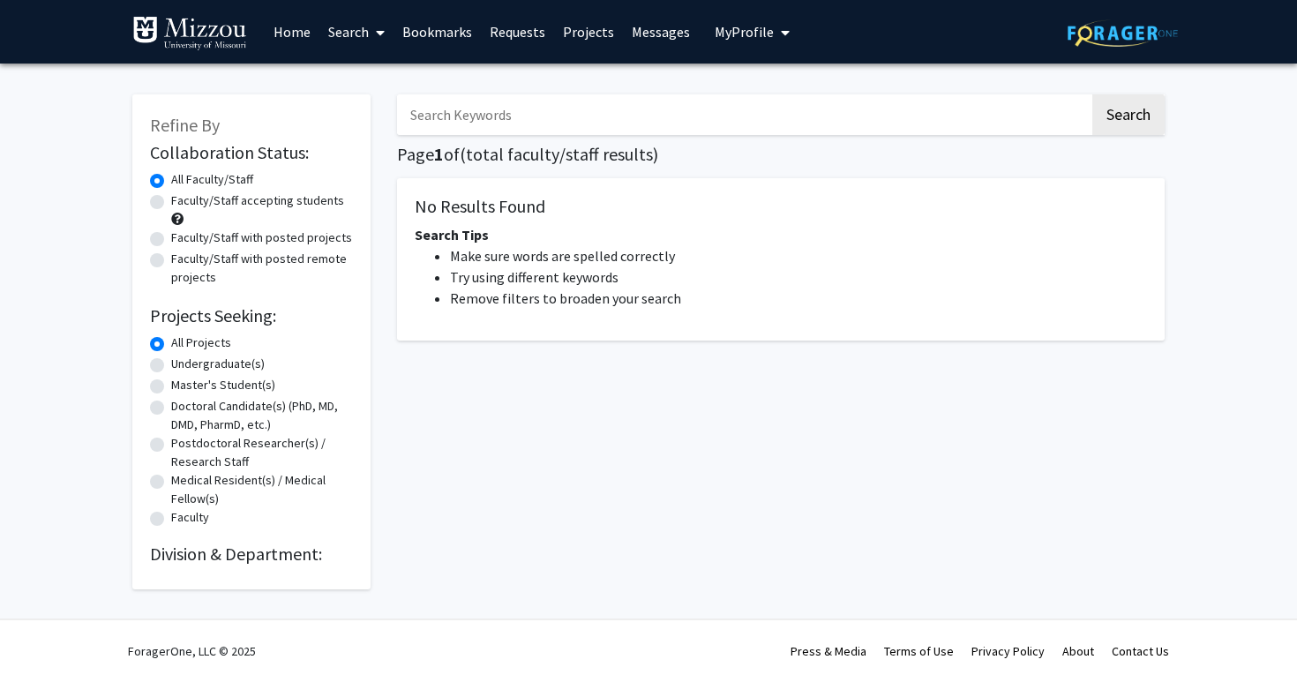
click at [291, 27] on link "Home" at bounding box center [292, 32] width 55 height 62
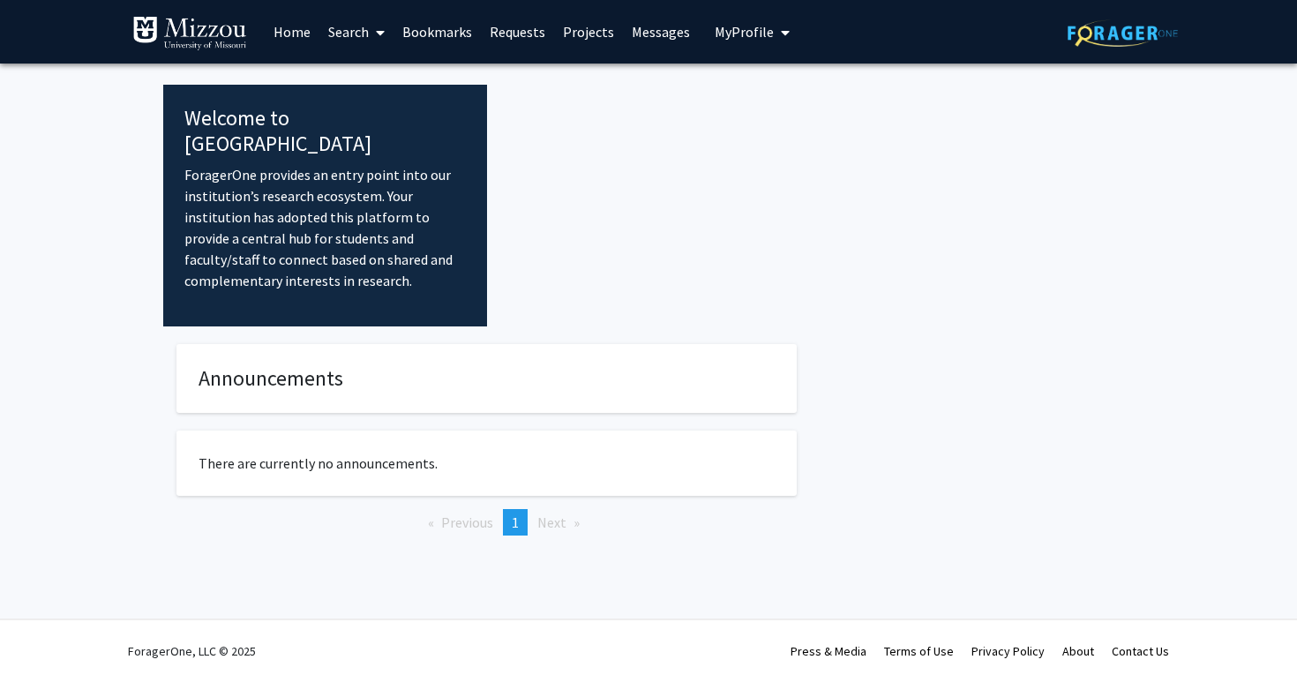
click at [347, 33] on link "Search" at bounding box center [356, 32] width 74 height 62
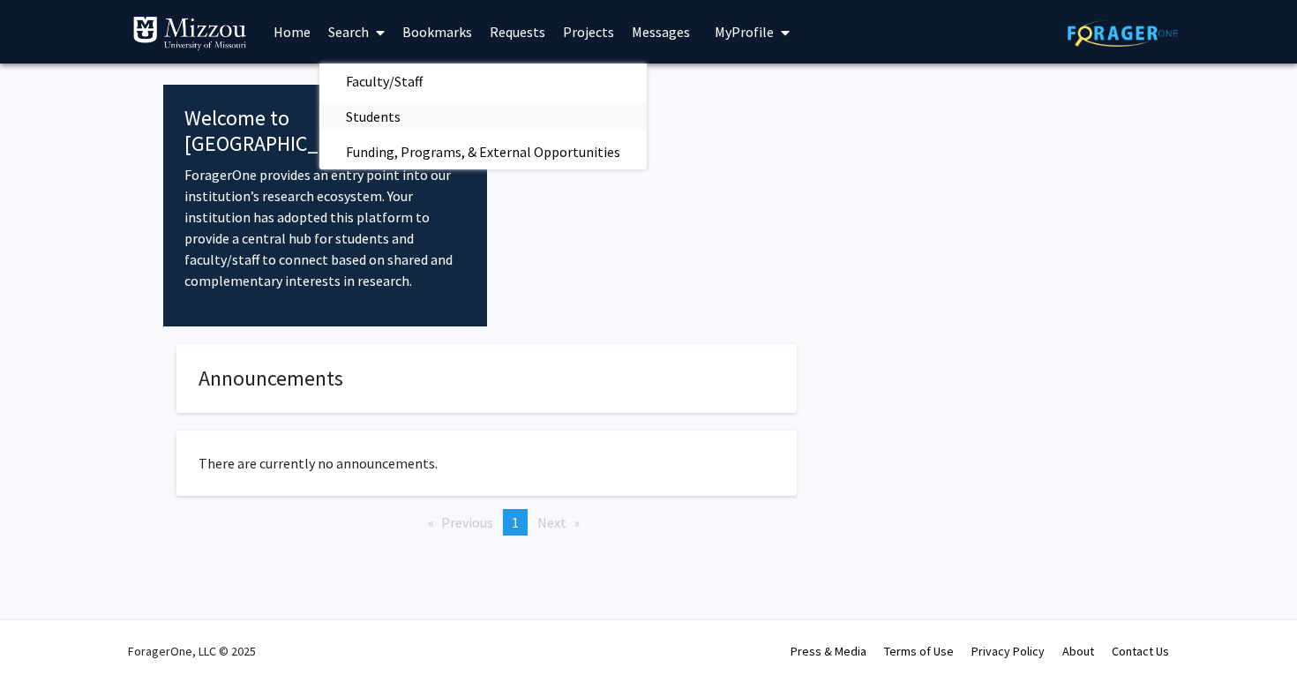
click at [391, 116] on span "Students" at bounding box center [373, 116] width 108 height 35
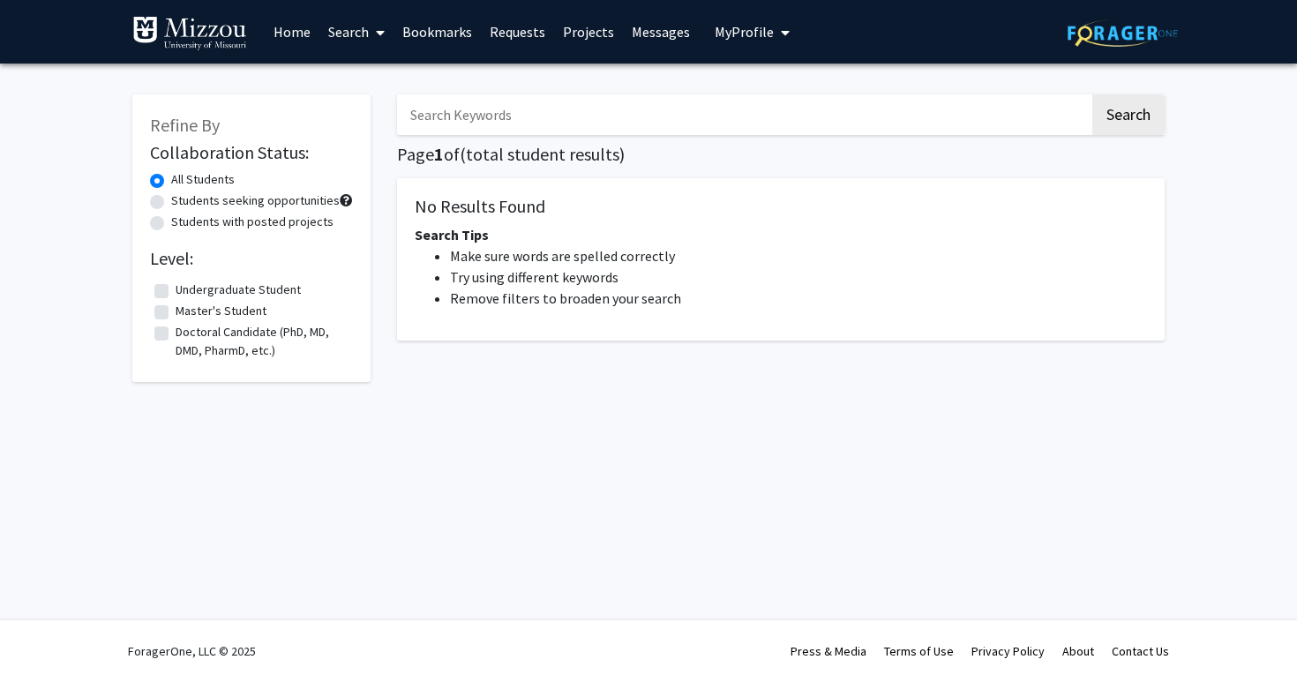
click at [249, 295] on label "Undergraduate Student" at bounding box center [238, 290] width 125 height 19
click at [187, 292] on input "Undergraduate Student" at bounding box center [181, 286] width 11 height 11
checkbox input "true"
click at [429, 41] on link "Bookmarks" at bounding box center [436, 32] width 87 height 62
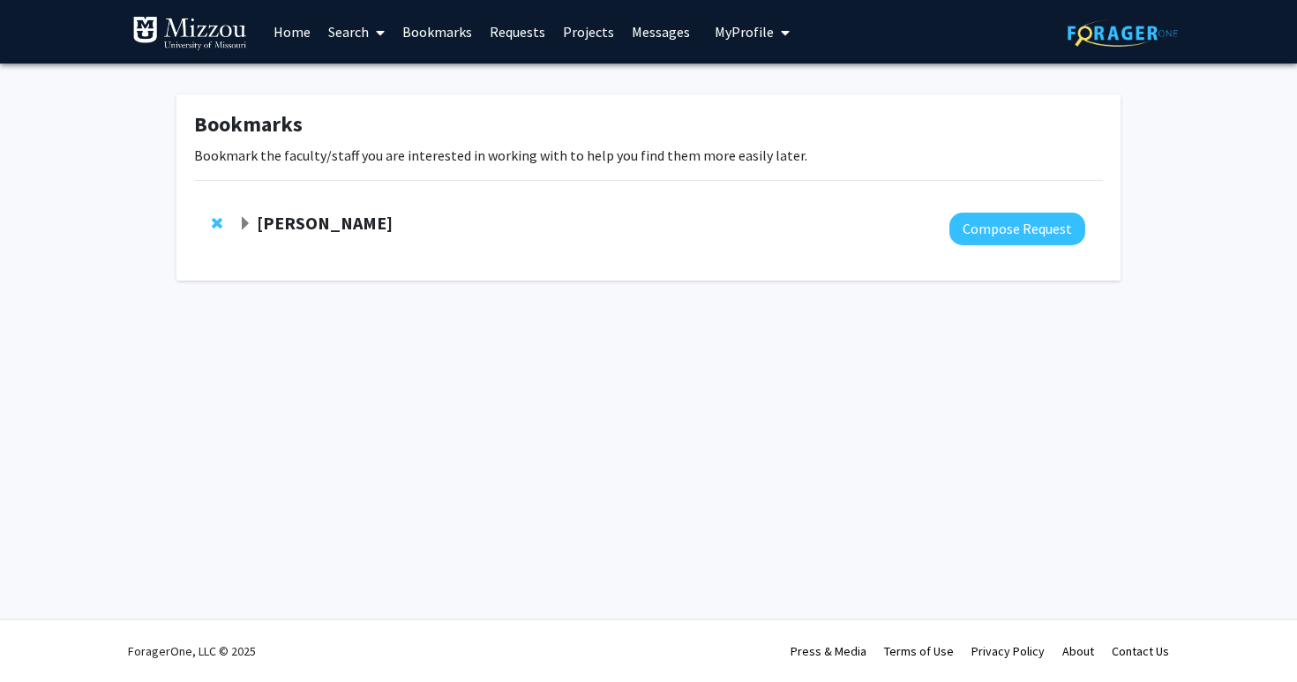
click at [347, 29] on link "Search" at bounding box center [356, 32] width 74 height 62
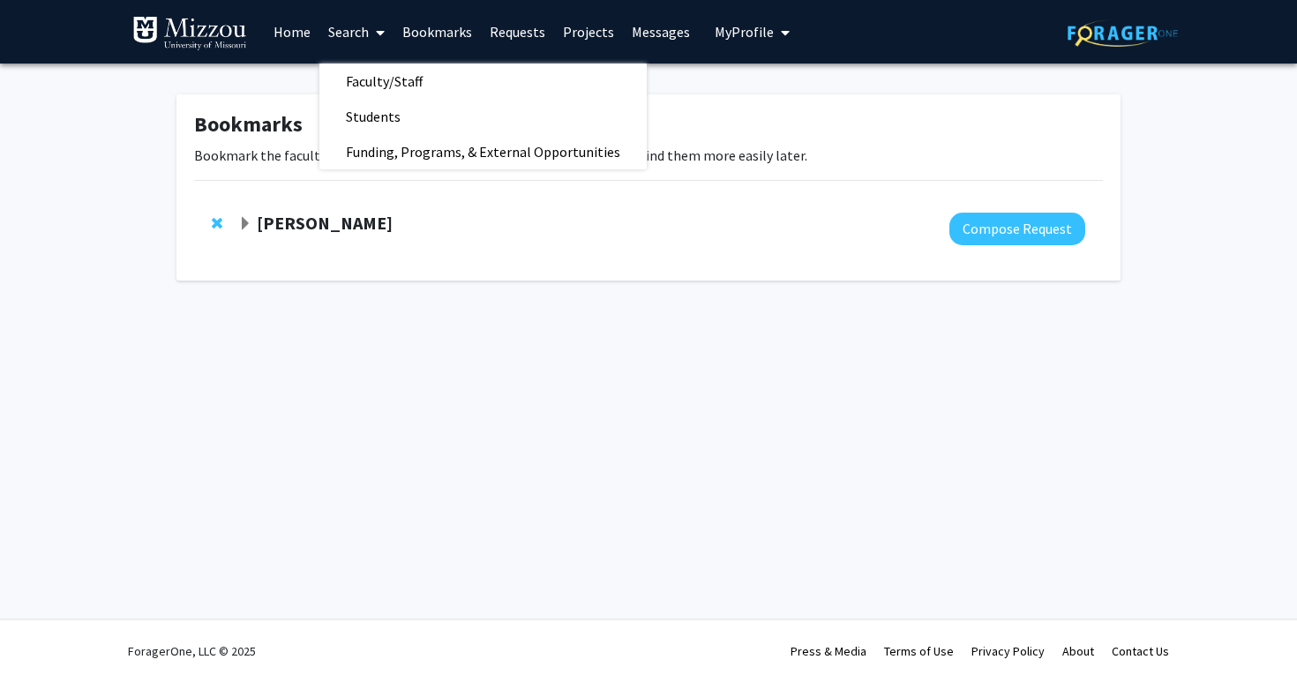
click at [286, 23] on link "Home" at bounding box center [292, 32] width 55 height 62
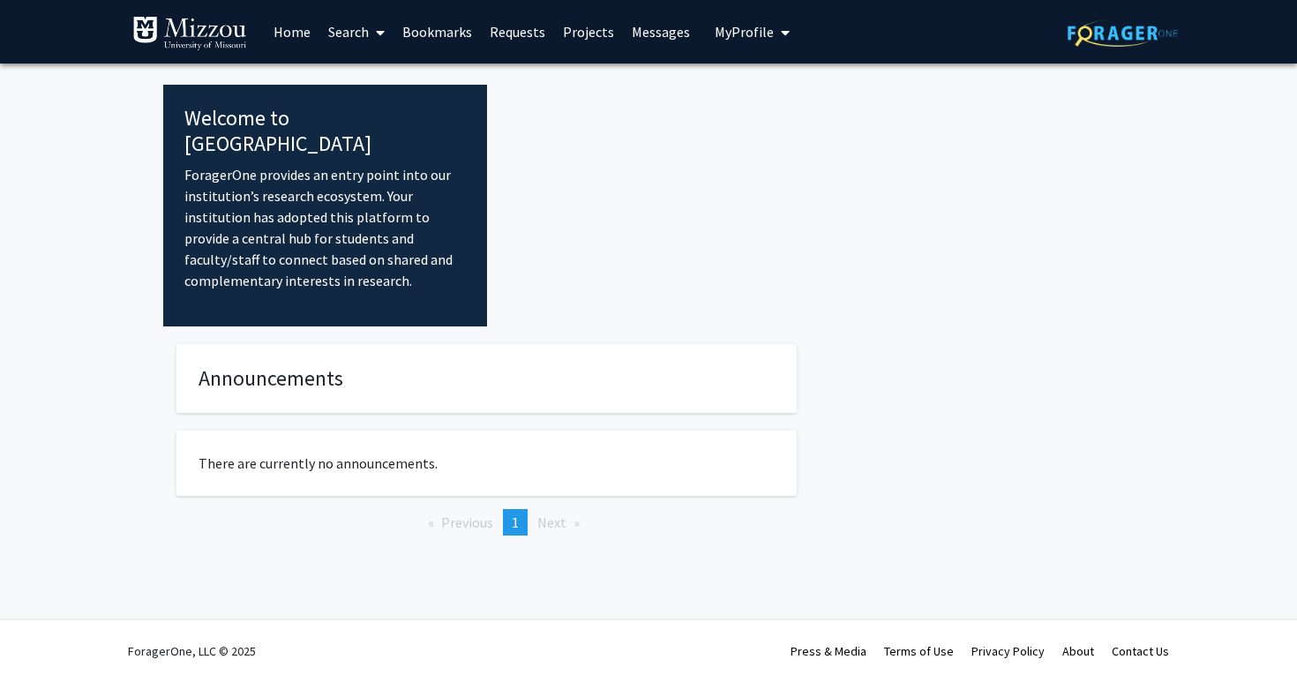
click at [344, 34] on link "Search" at bounding box center [356, 32] width 74 height 62
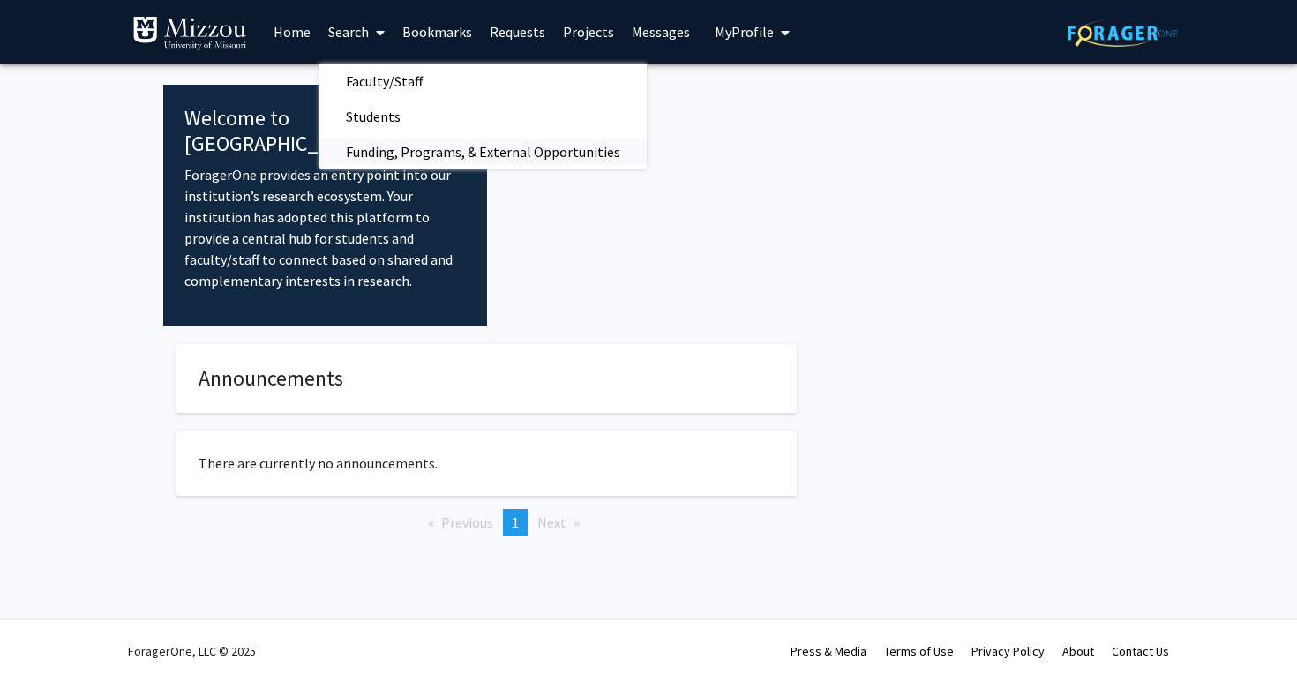
click at [409, 147] on span "Funding, Programs, & External Opportunities" at bounding box center [482, 151] width 327 height 35
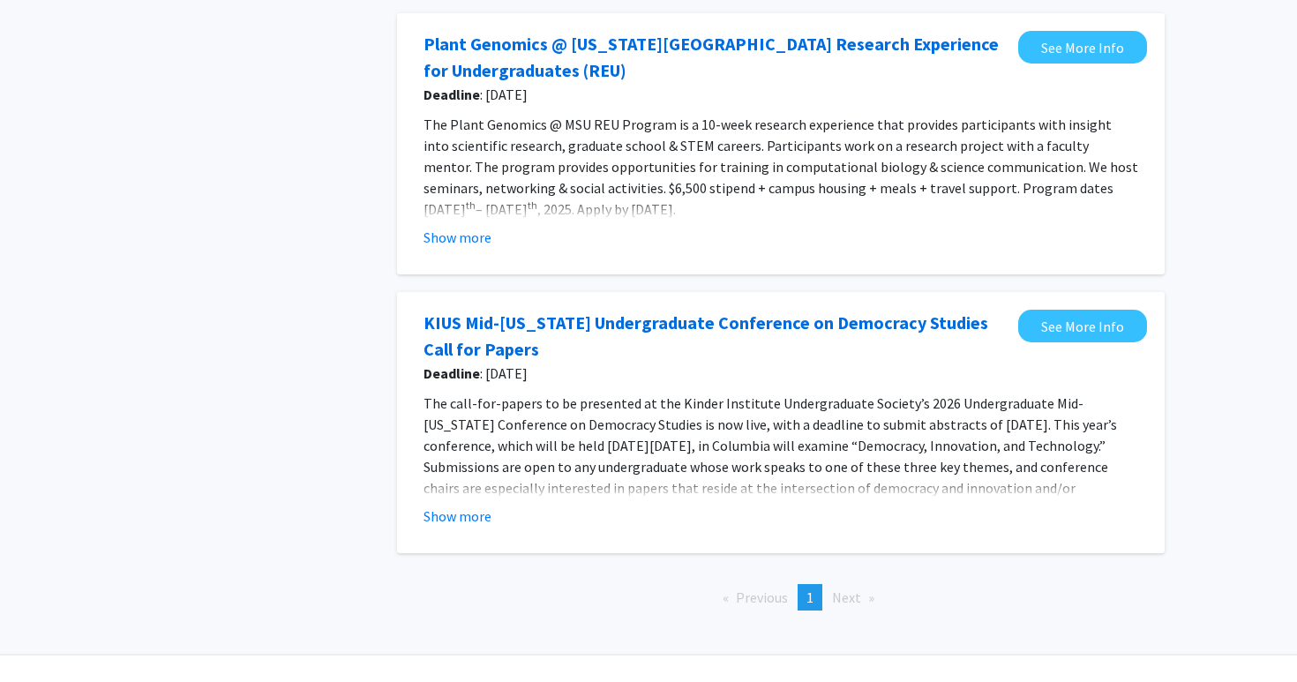
scroll to position [2047, 0]
click at [469, 516] on button "Show more" at bounding box center [457, 515] width 68 height 21
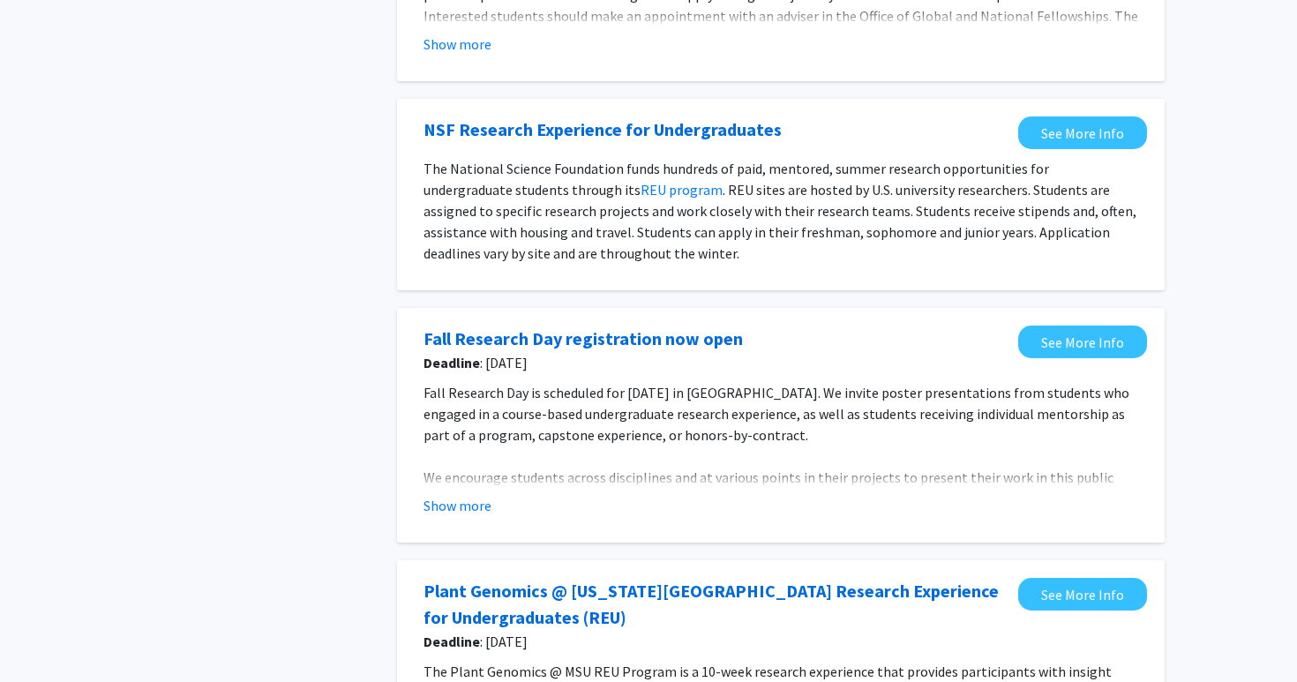
scroll to position [1268, 0]
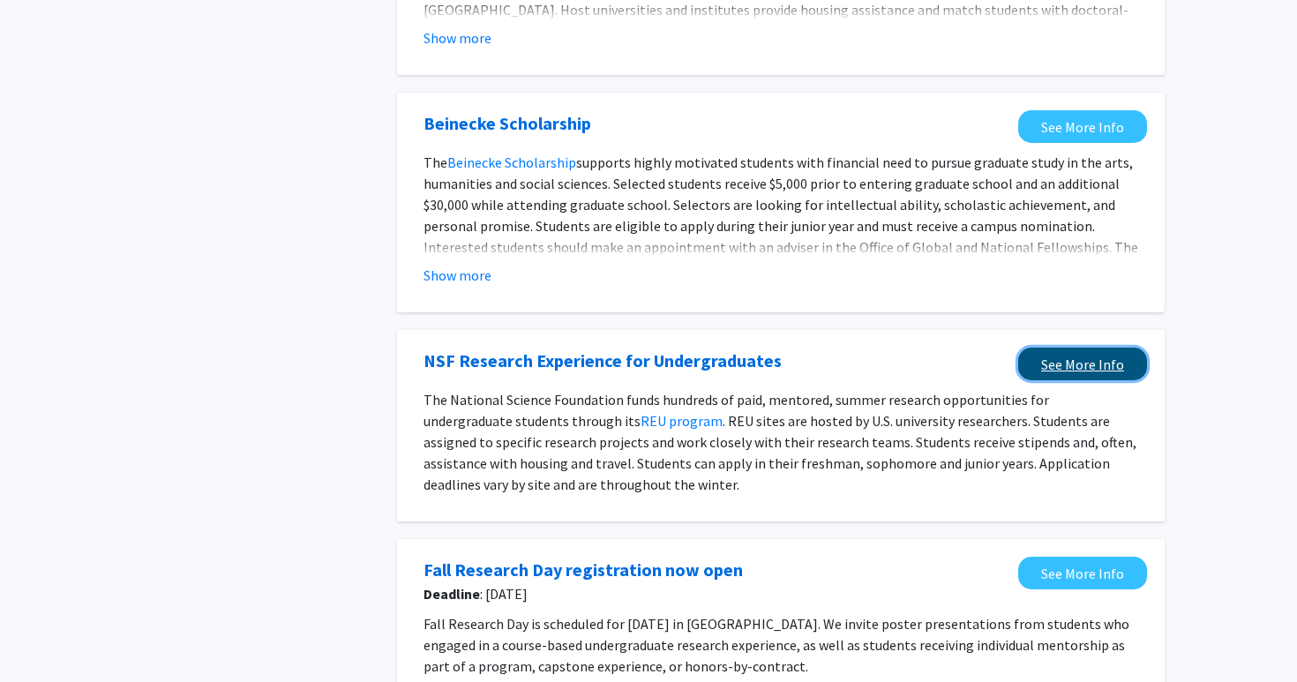
click at [1047, 360] on link "See More Info" at bounding box center [1082, 364] width 129 height 33
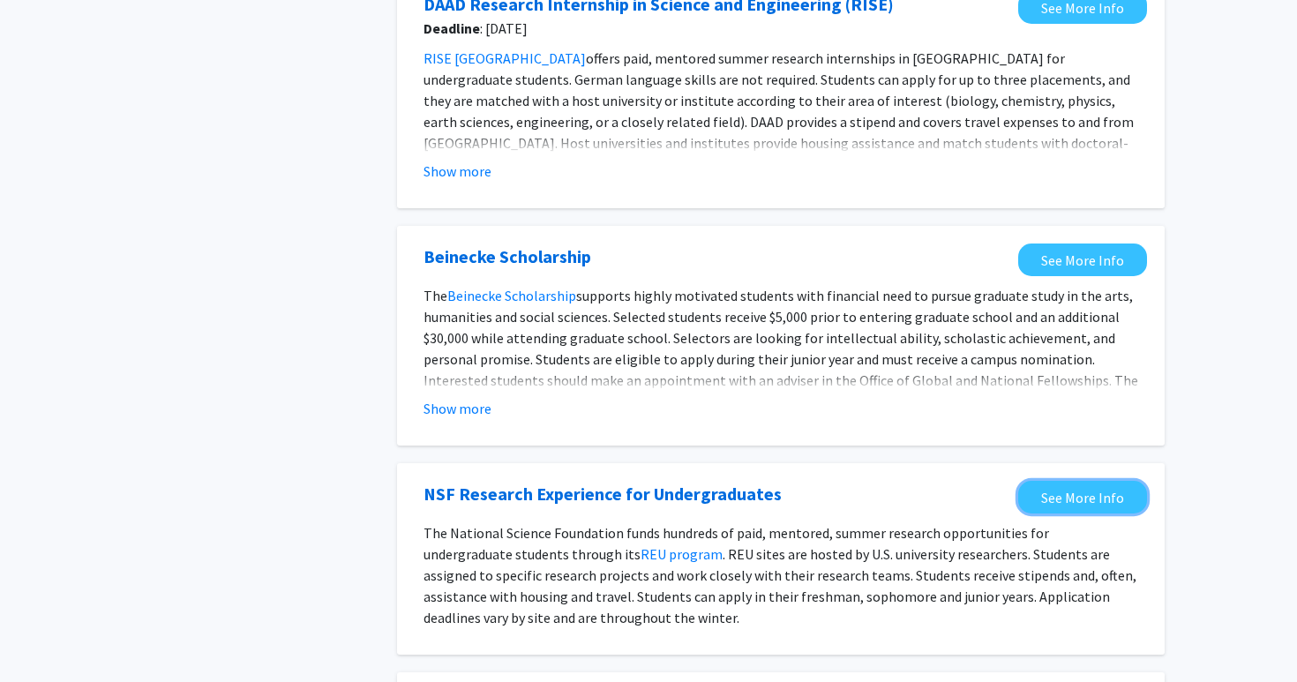
scroll to position [1094, 0]
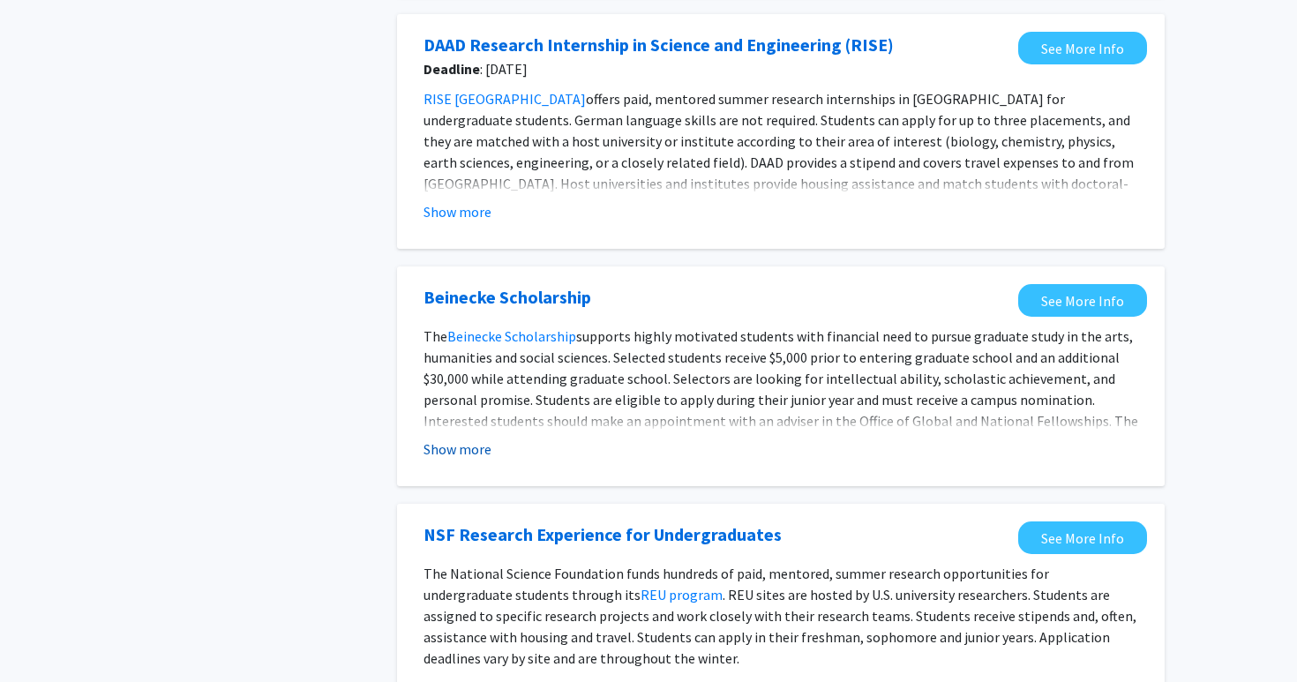
click at [453, 445] on button "Show more" at bounding box center [457, 448] width 68 height 21
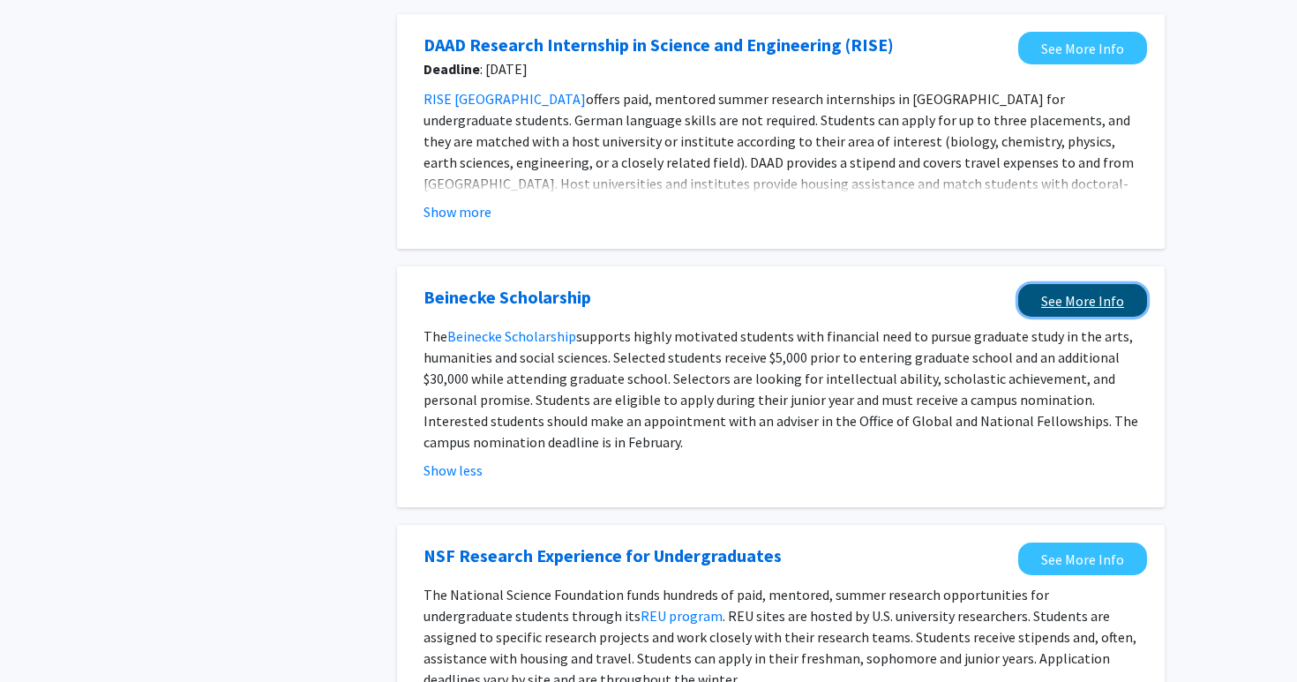
click at [1088, 294] on link "See More Info" at bounding box center [1082, 300] width 129 height 33
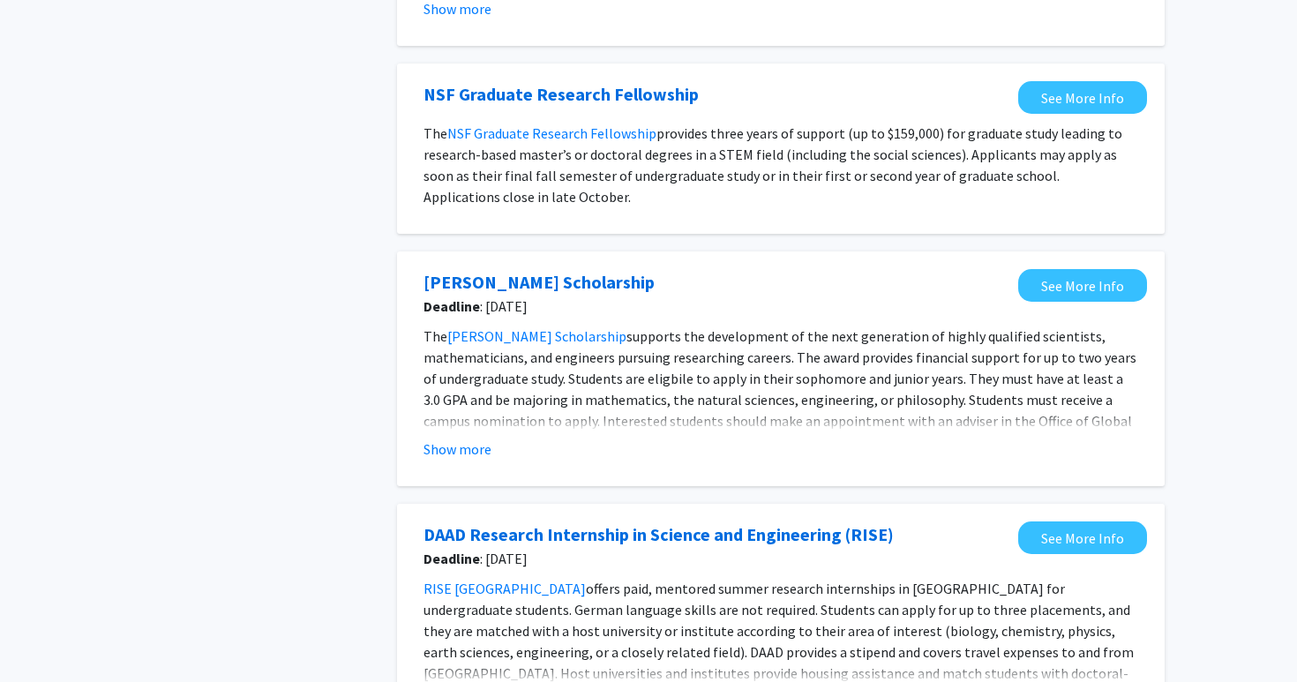
scroll to position [0, 0]
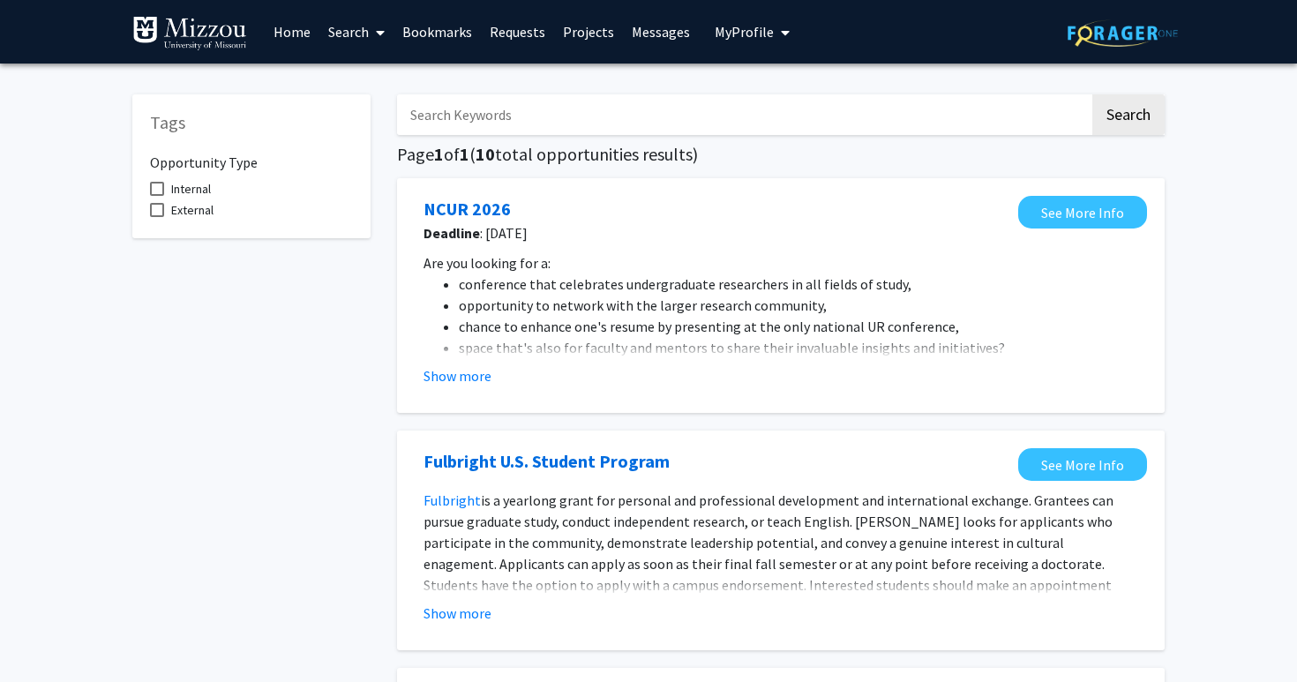
click at [354, 37] on link "Search" at bounding box center [356, 32] width 74 height 62
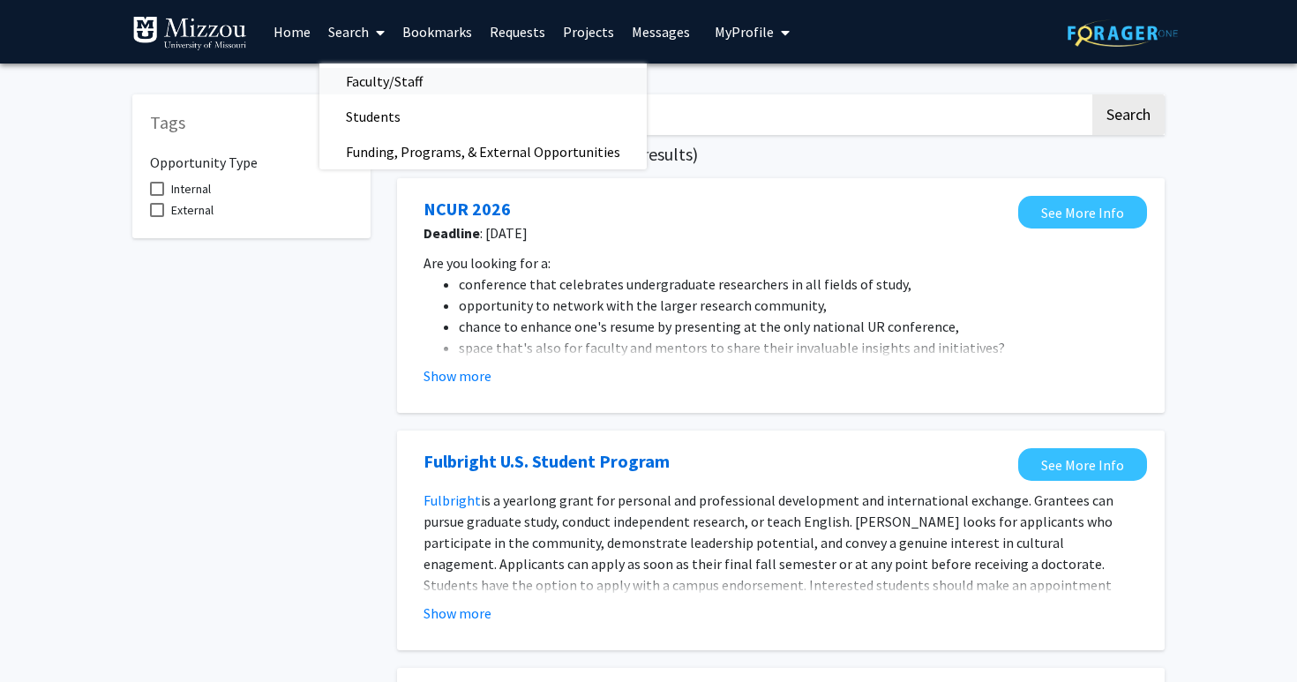
click at [382, 75] on span "Faculty/Staff" at bounding box center [384, 81] width 130 height 35
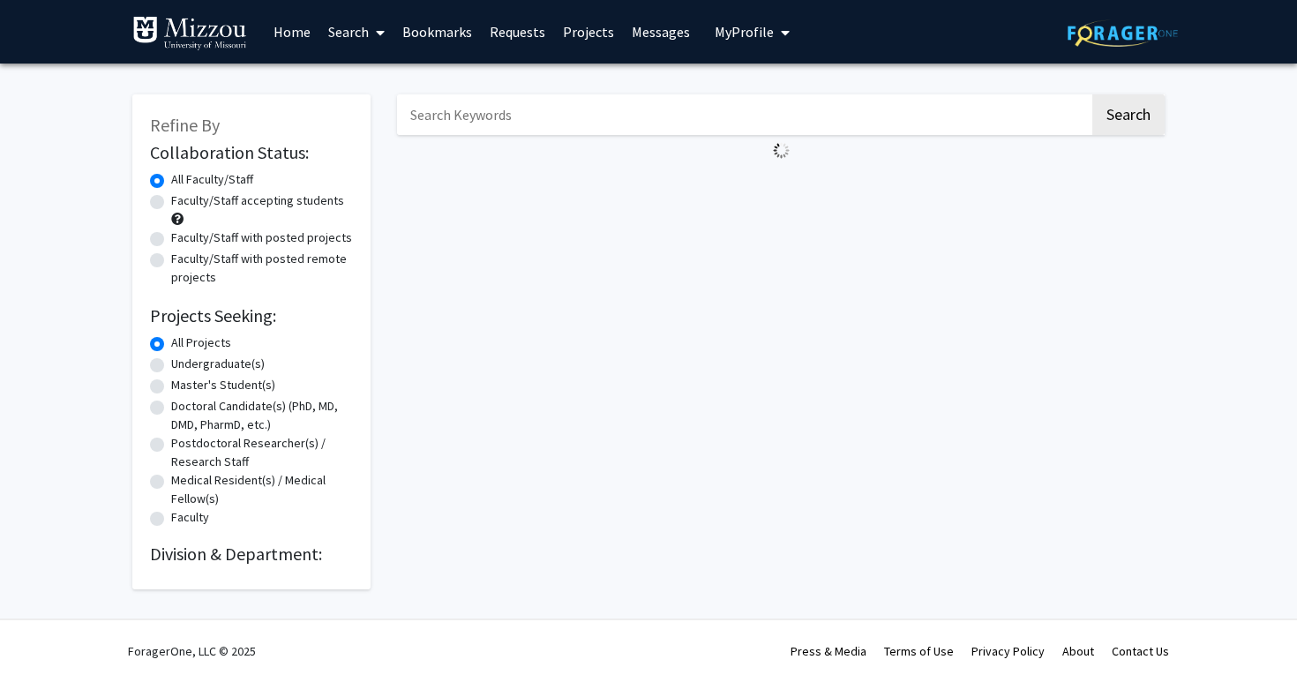
click at [291, 200] on label "Faculty/Staff accepting students" at bounding box center [257, 200] width 173 height 19
click at [183, 200] on input "Faculty/Staff accepting students" at bounding box center [176, 196] width 11 height 11
radio input "true"
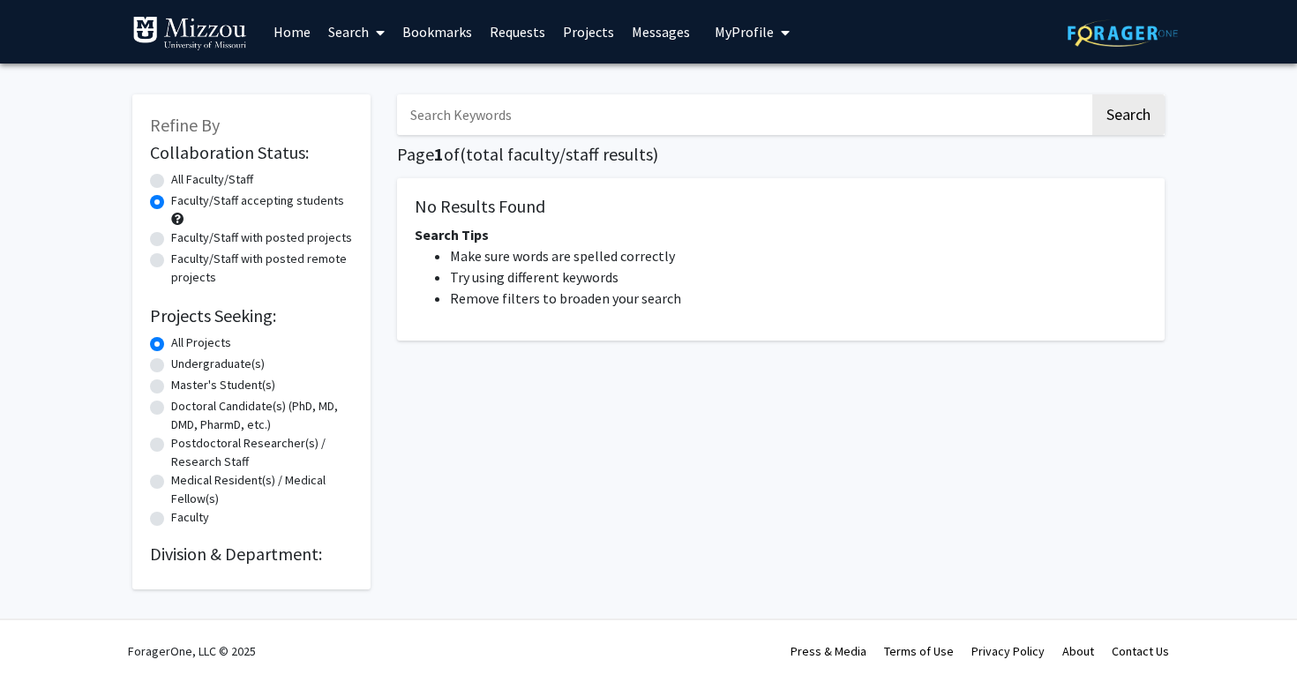
click at [287, 250] on label "Faculty/Staff with posted remote projects" at bounding box center [262, 268] width 182 height 37
click at [183, 250] on input "Faculty/Staff with posted remote projects" at bounding box center [176, 255] width 11 height 11
radio input "true"
click at [287, 241] on label "Faculty/Staff with posted projects" at bounding box center [261, 237] width 181 height 19
click at [183, 240] on input "Faculty/Staff with posted projects" at bounding box center [176, 233] width 11 height 11
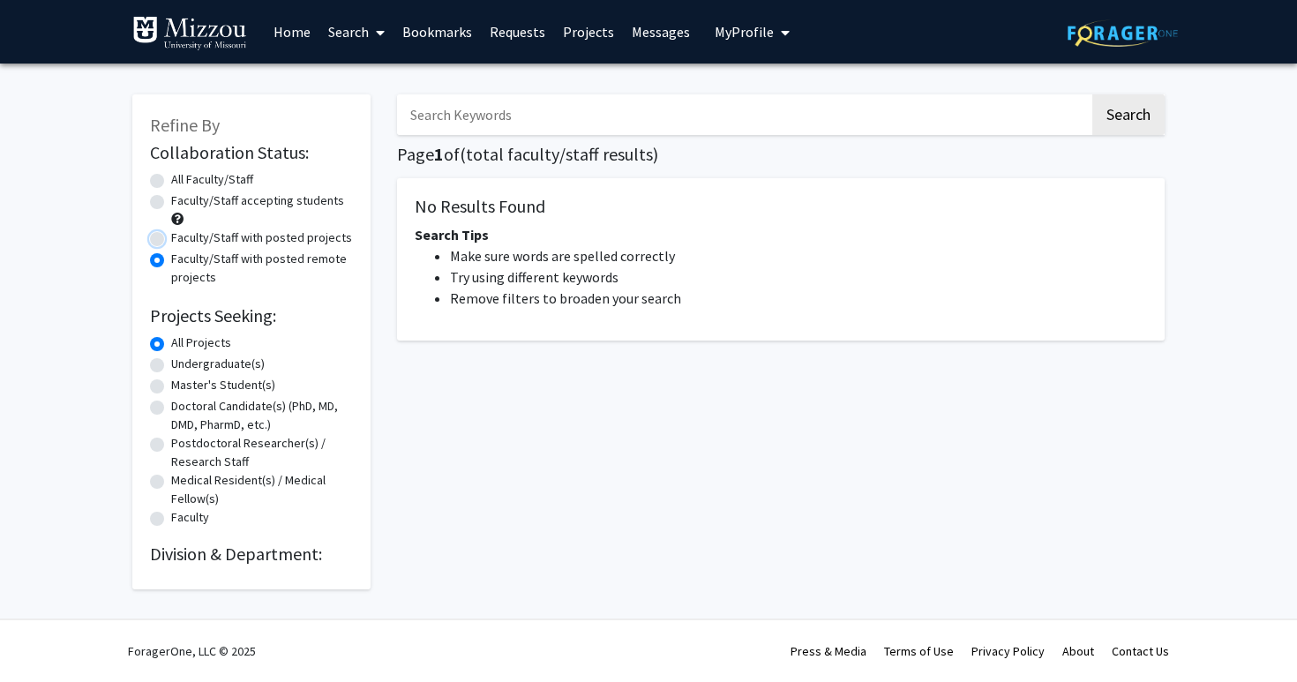
radio input "true"
